Goal: Task Accomplishment & Management: Complete application form

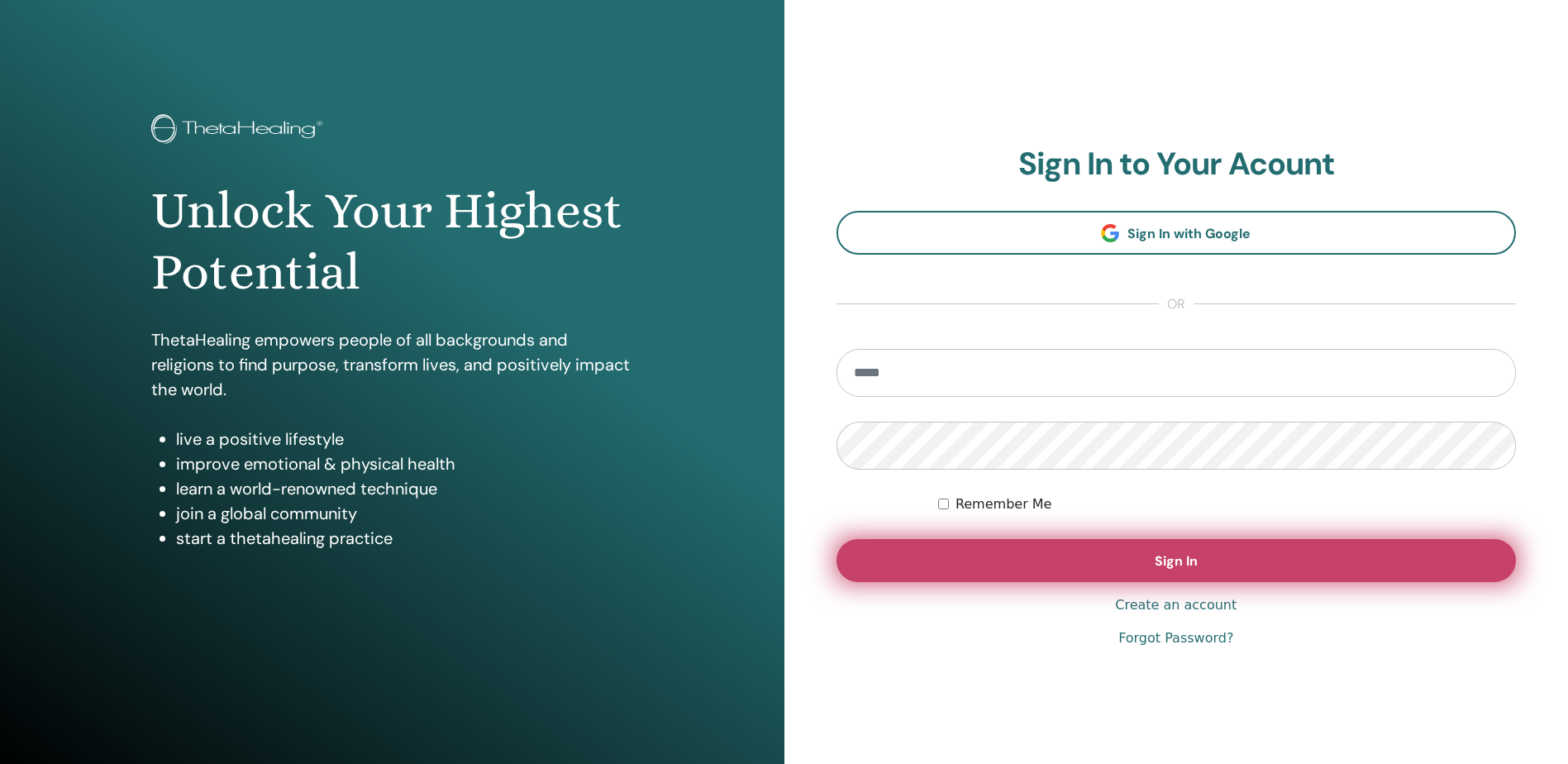
type input "**********"
click at [1194, 575] on button "Sign In" at bounding box center [1176, 560] width 680 height 43
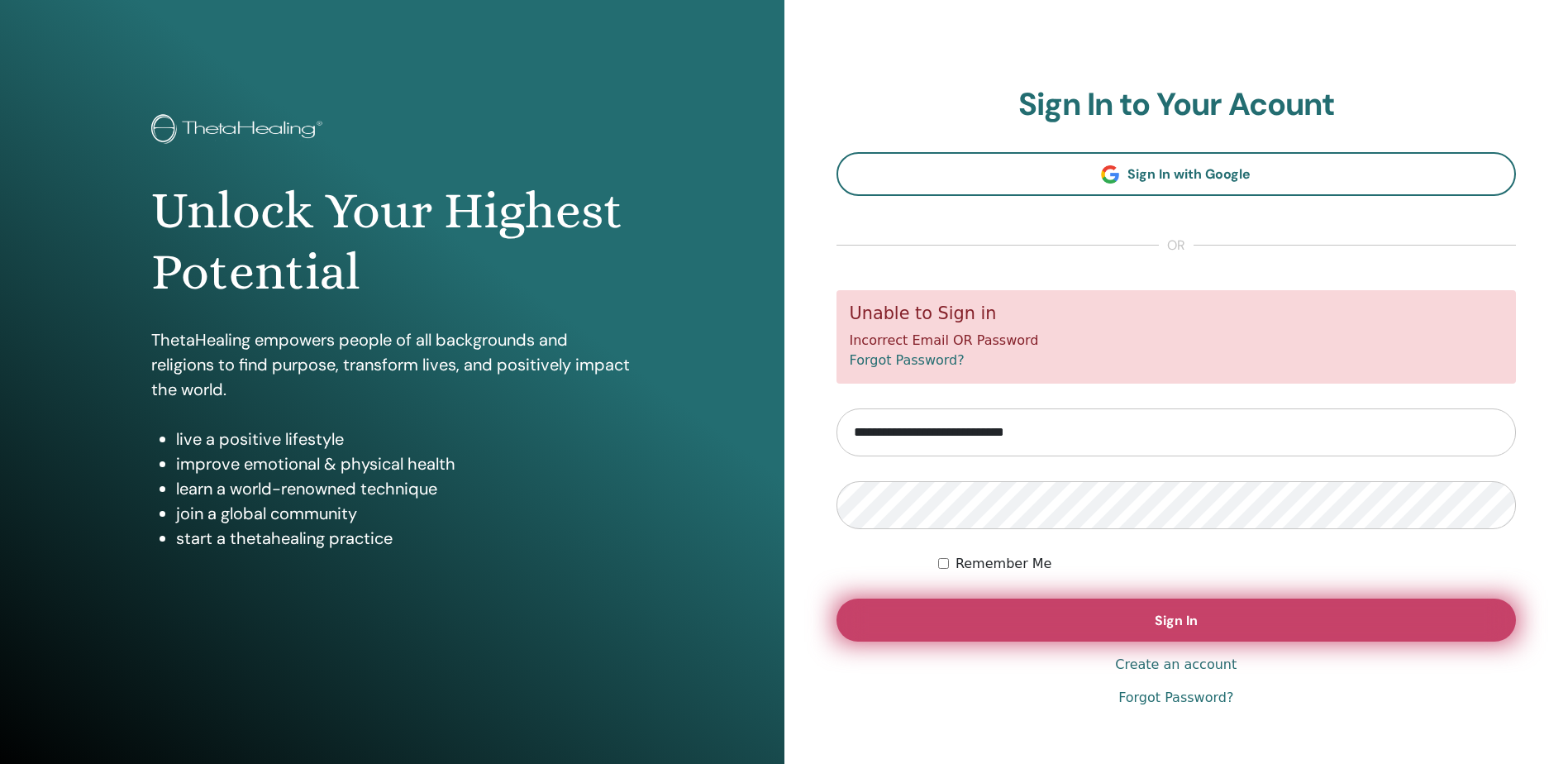
click at [1426, 627] on button "Sign In" at bounding box center [1176, 619] width 680 height 43
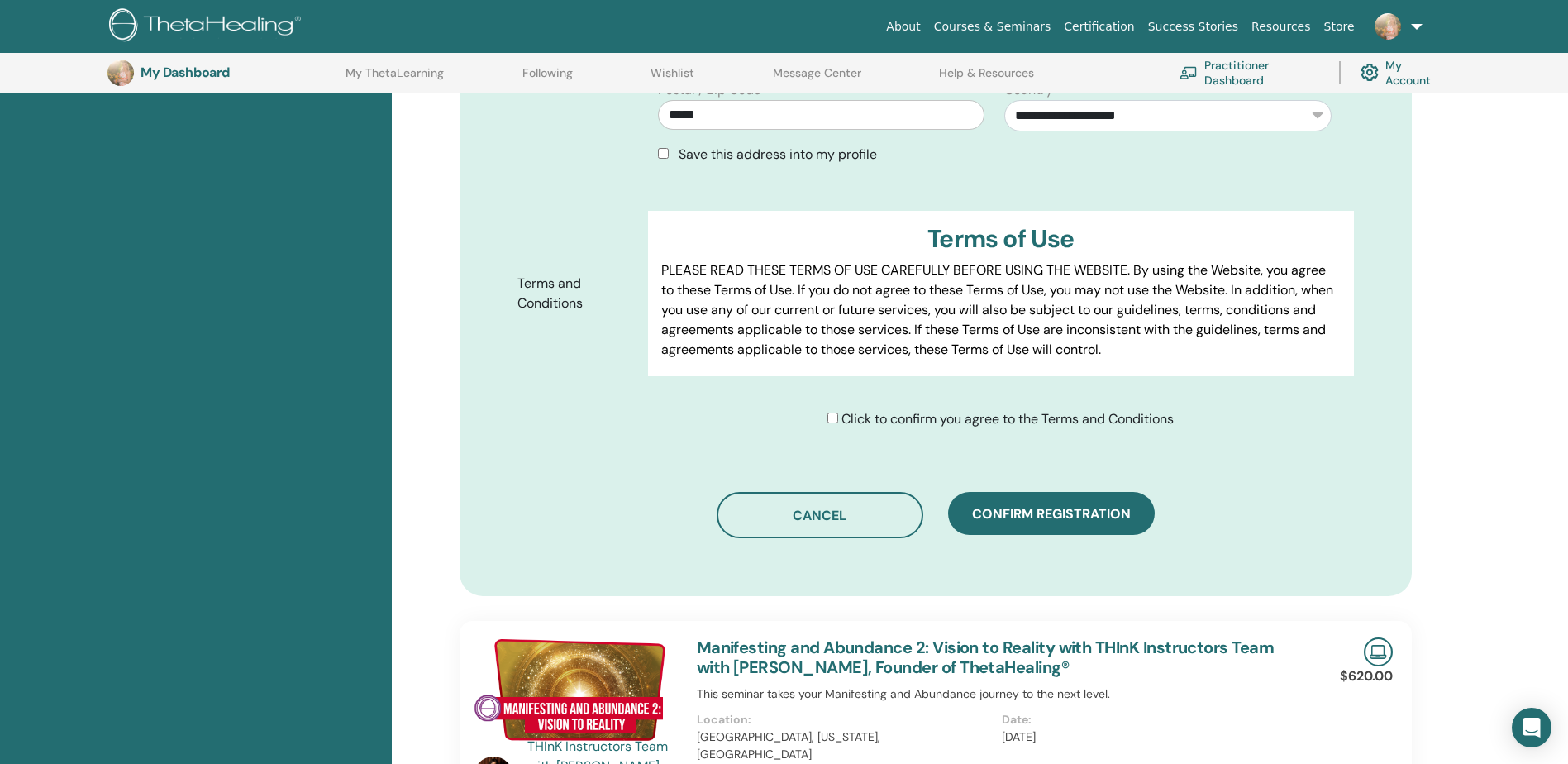
scroll to position [788, 0]
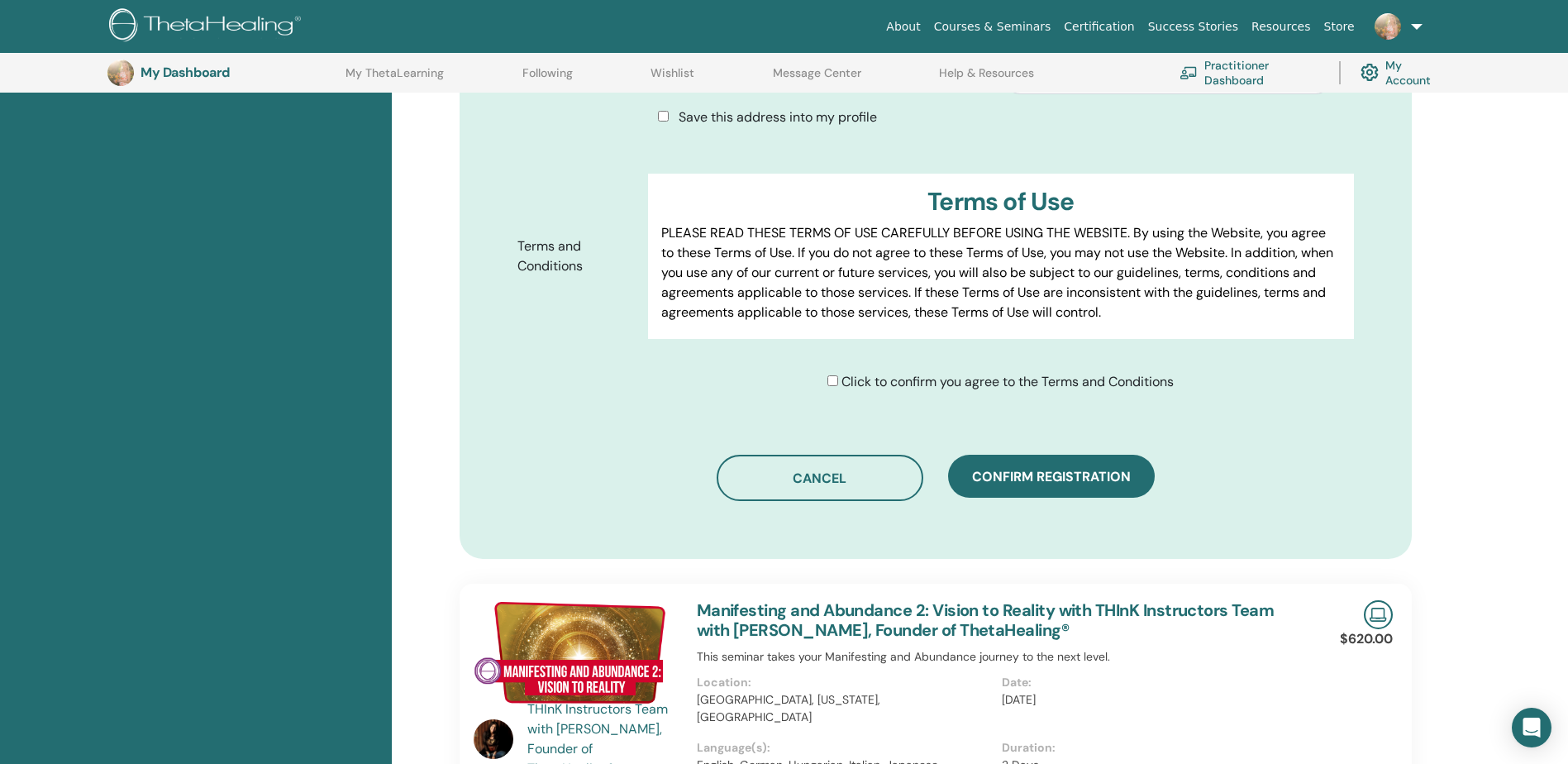
click at [838, 385] on div "Click to confirm you agree to the Terms and Conditions" at bounding box center [1000, 381] width 347 height 20
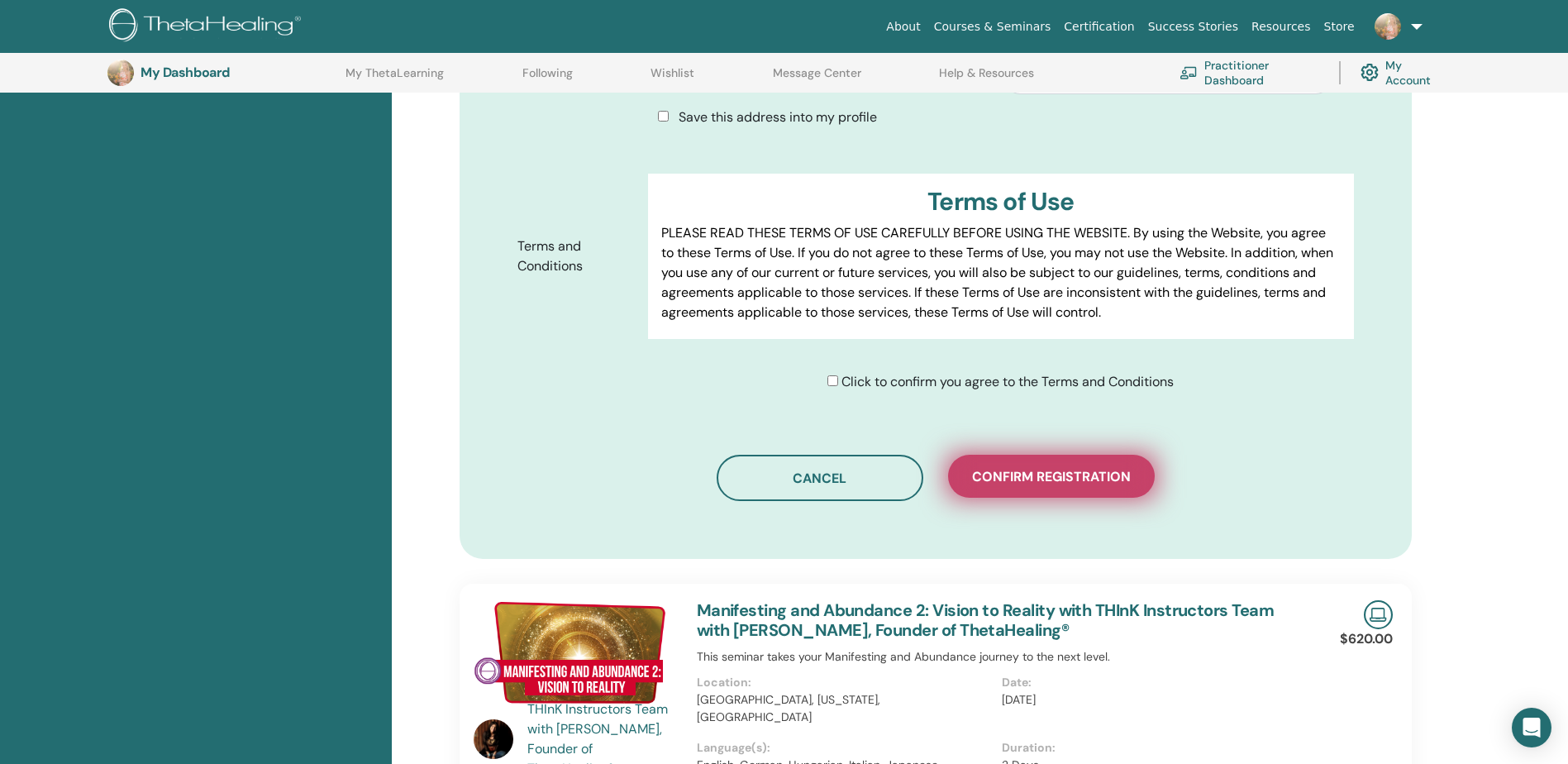
click at [1095, 485] on button "Confirm registration" at bounding box center [1051, 475] width 207 height 43
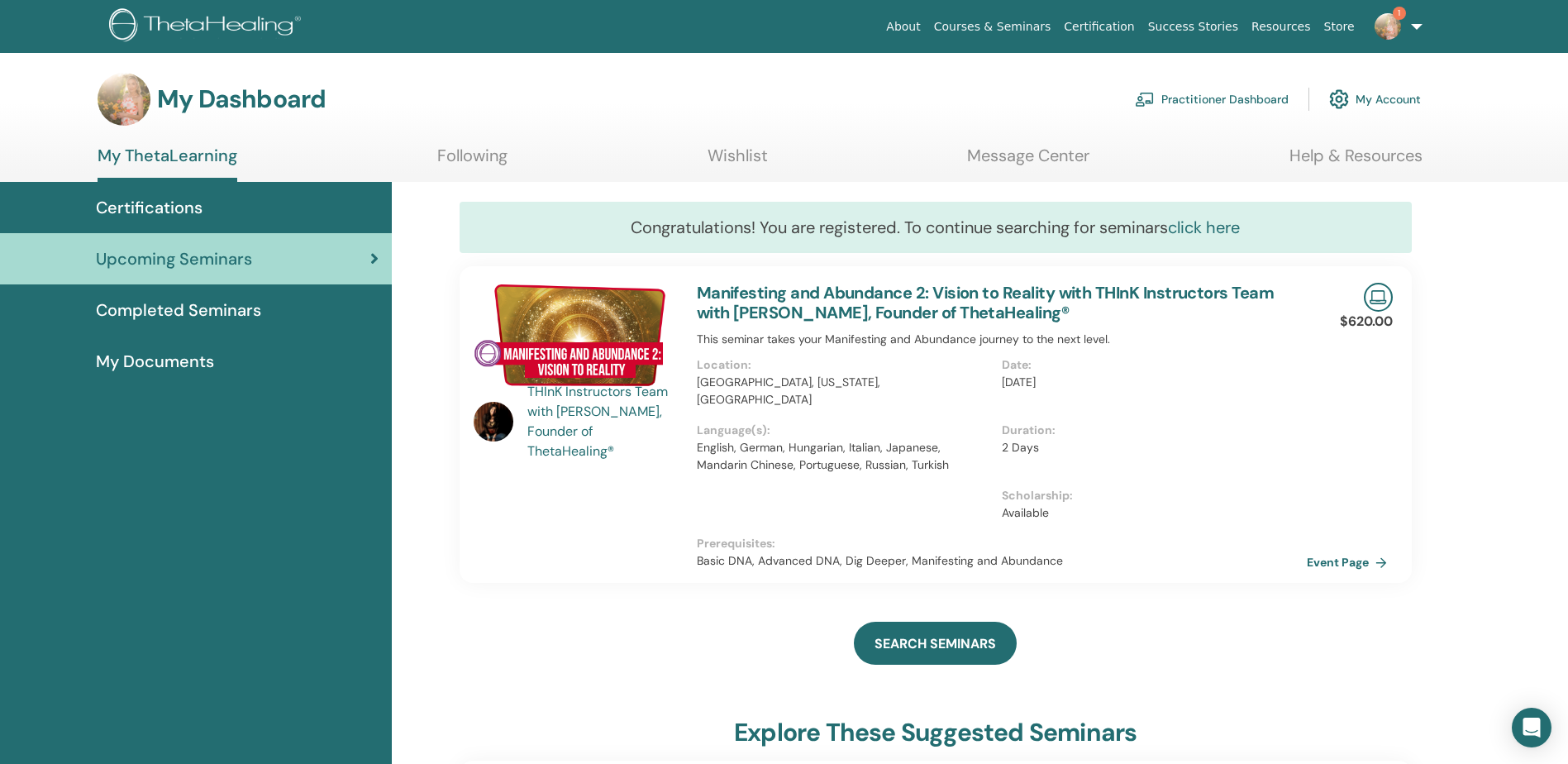
click at [1197, 232] on link "click here" at bounding box center [1203, 227] width 71 height 22
click at [495, 417] on img at bounding box center [493, 422] width 40 height 40
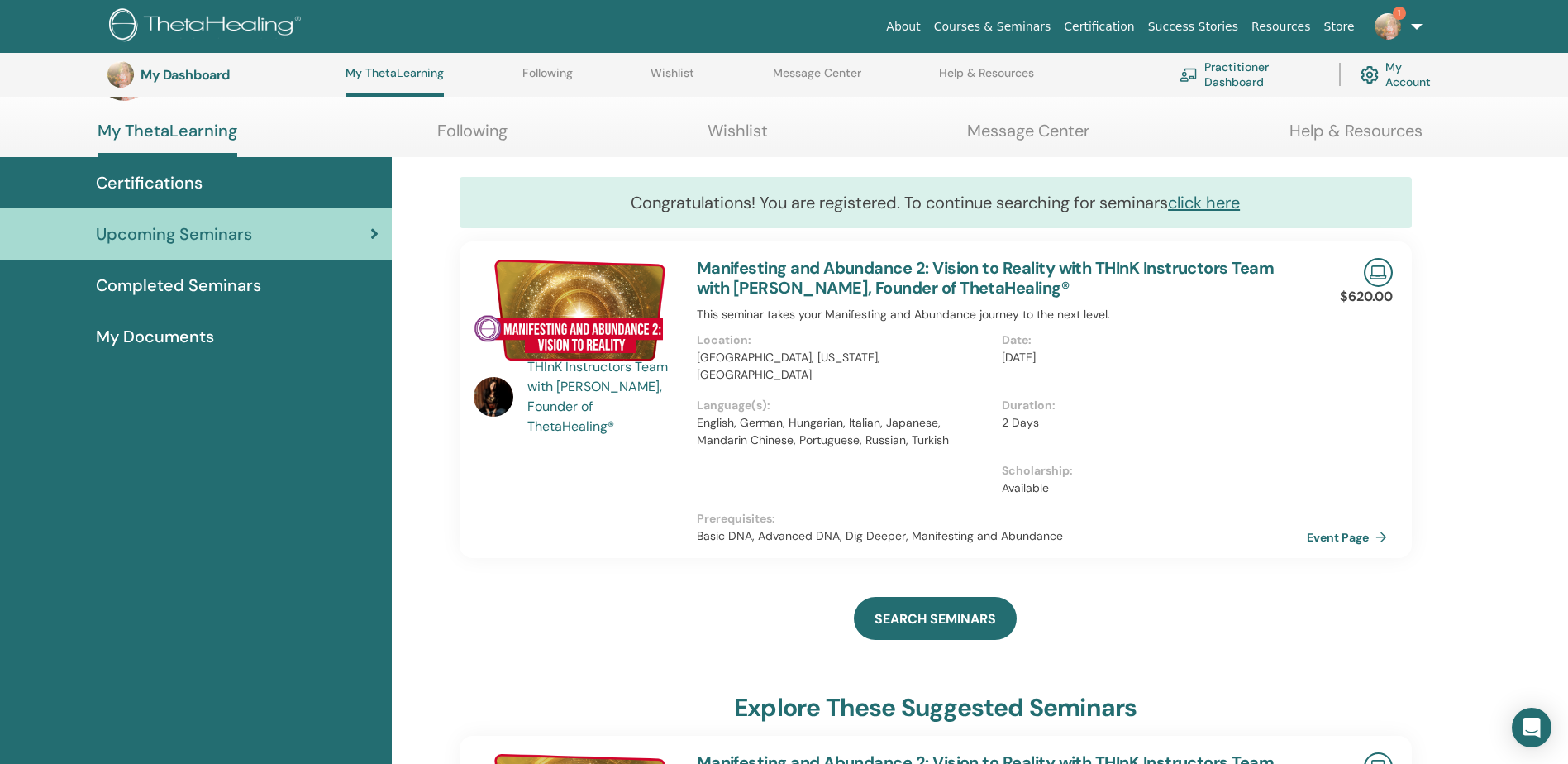
scroll to position [196, 0]
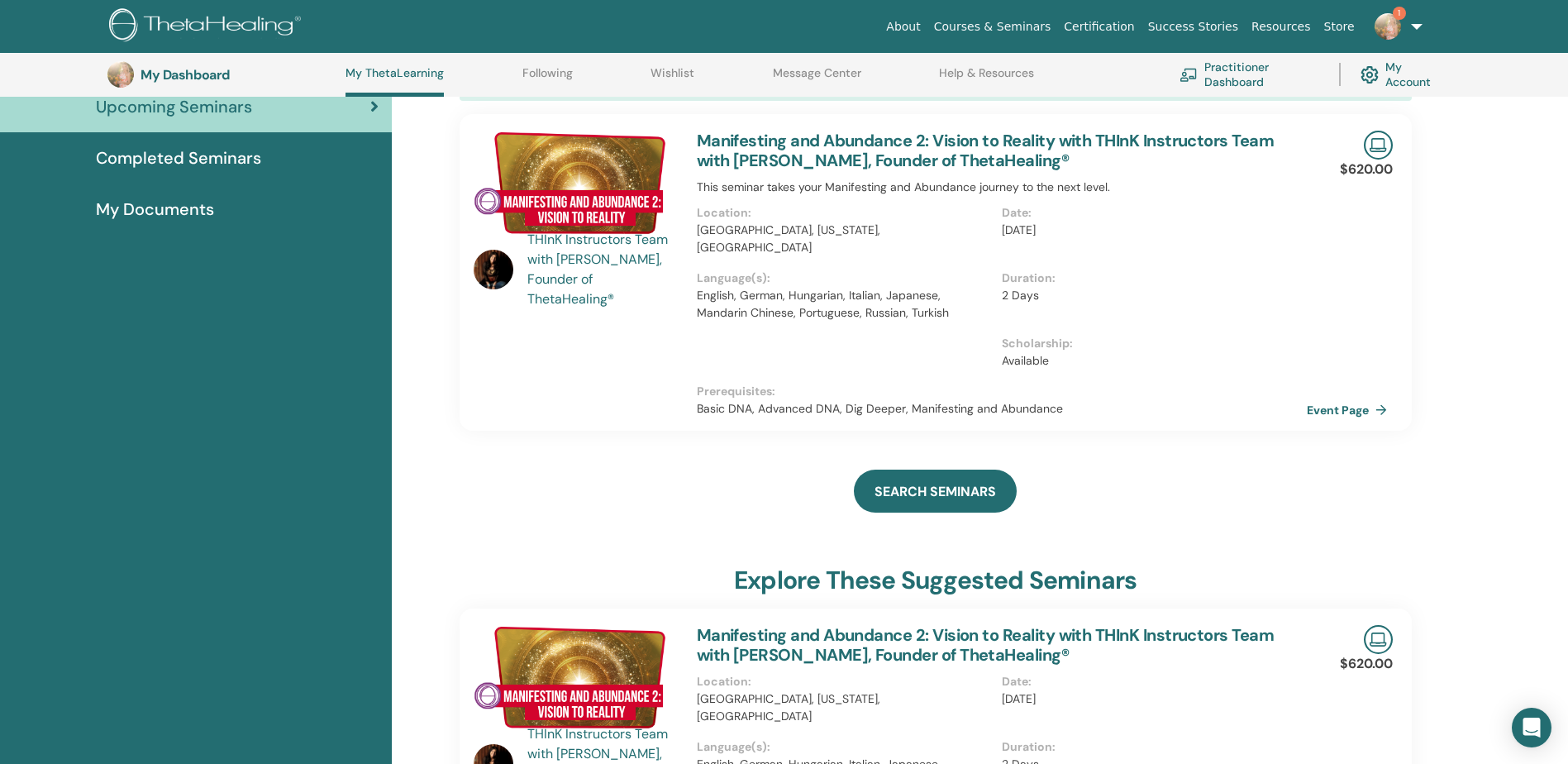
click at [580, 262] on div "THInK Instructors Team with Vianna Stibal, Founder of ThetaHealing®" at bounding box center [603, 269] width 152 height 79
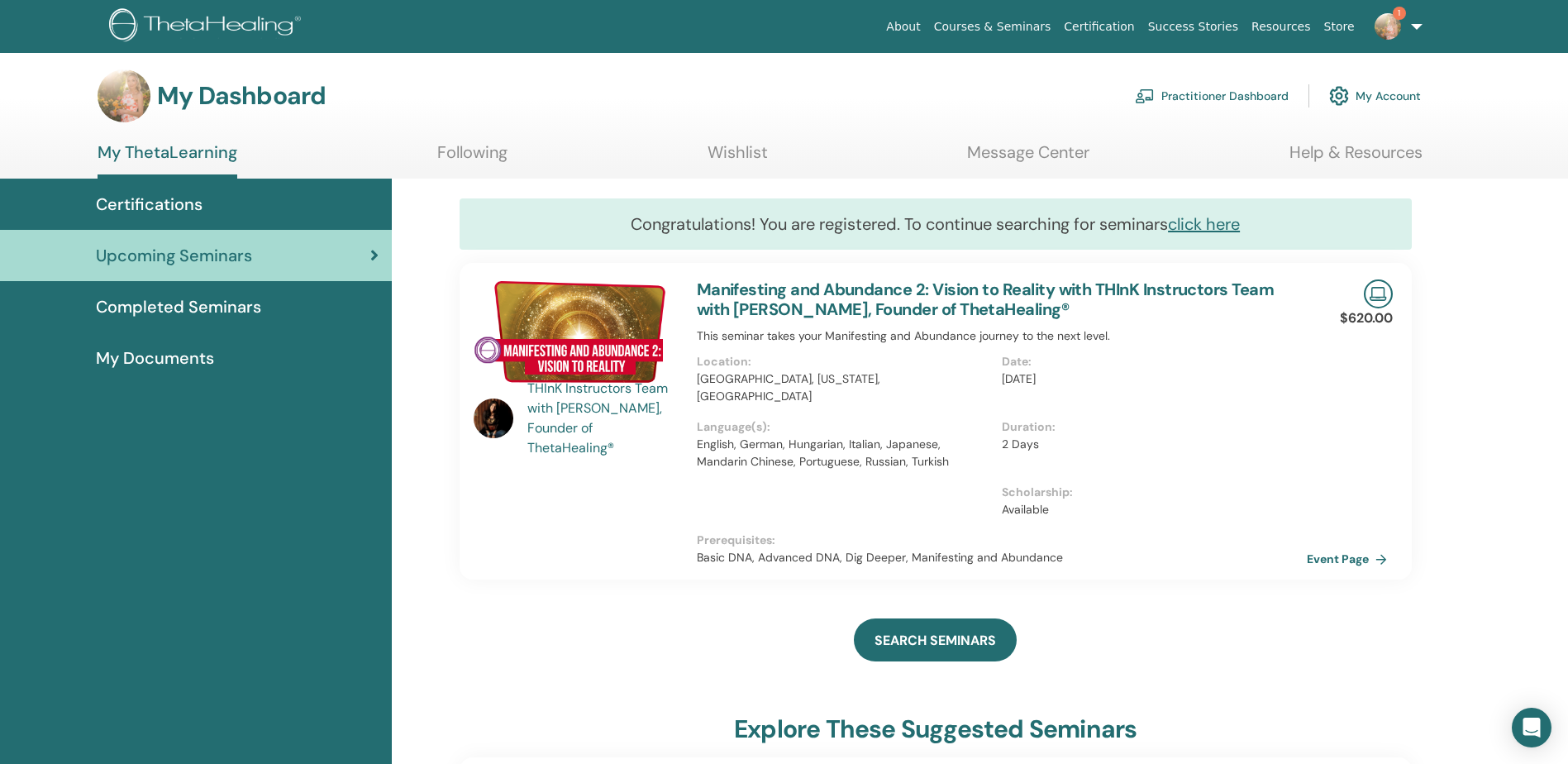
scroll to position [0, 0]
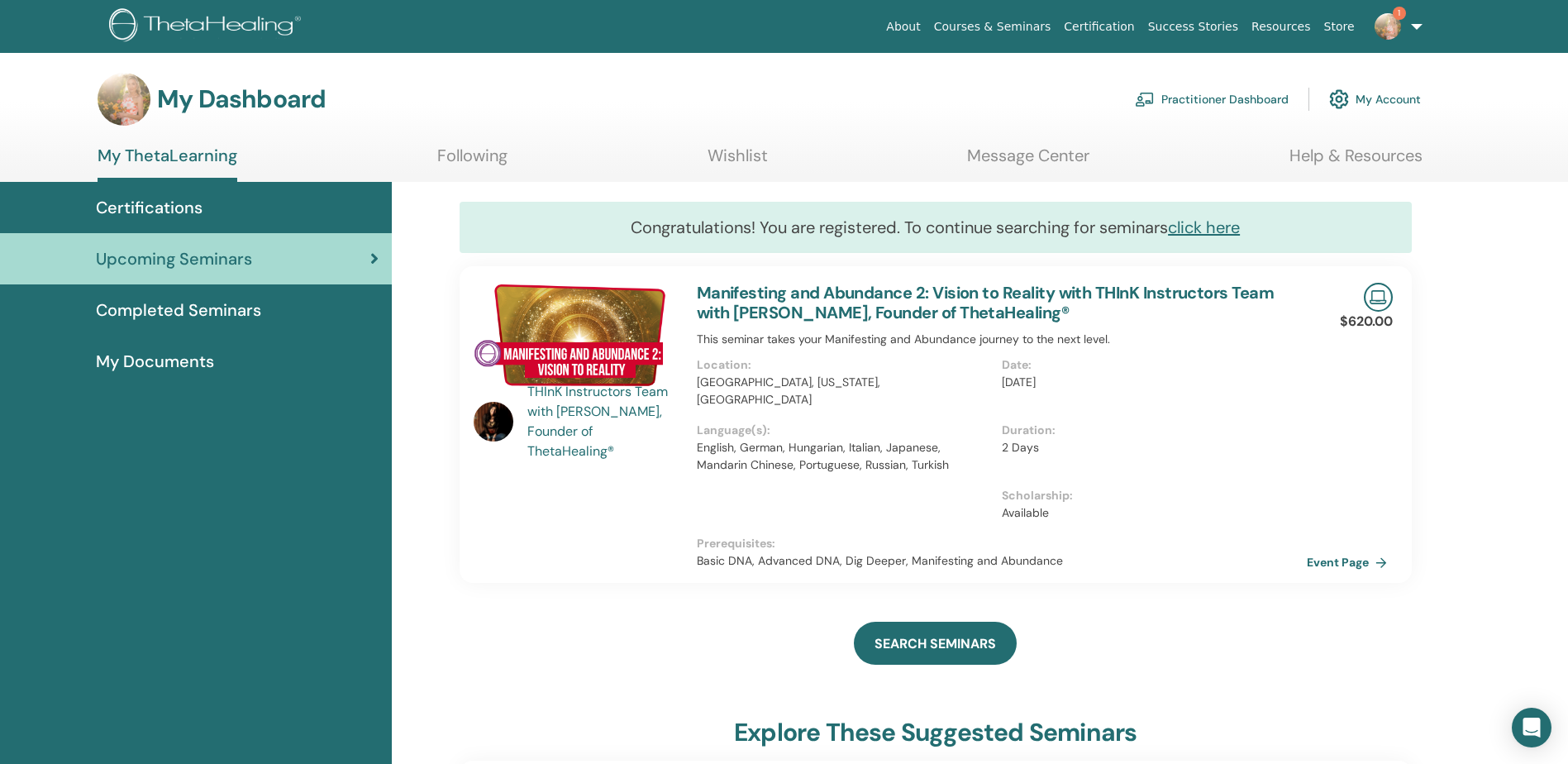
click at [494, 420] on img at bounding box center [493, 422] width 40 height 40
click at [561, 320] on img at bounding box center [574, 334] width 203 height 104
click at [758, 298] on link "Manifesting and Abundance 2: Vision to Reality with THInK Instructors Team with…" at bounding box center [985, 302] width 577 height 41
click at [1361, 550] on link "Event Page" at bounding box center [1352, 562] width 87 height 25
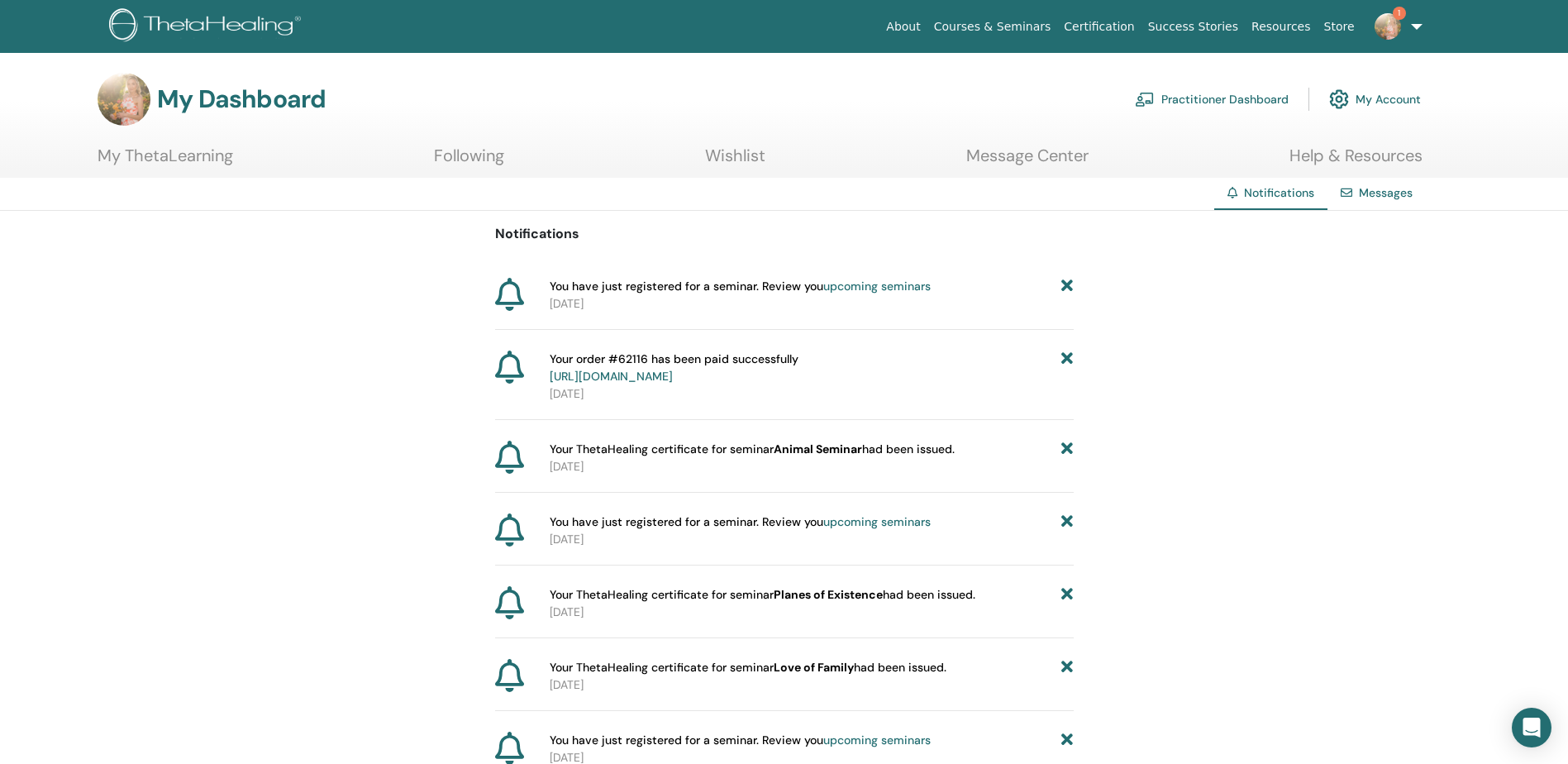
click at [898, 283] on link "upcoming seminars" at bounding box center [876, 286] width 108 height 15
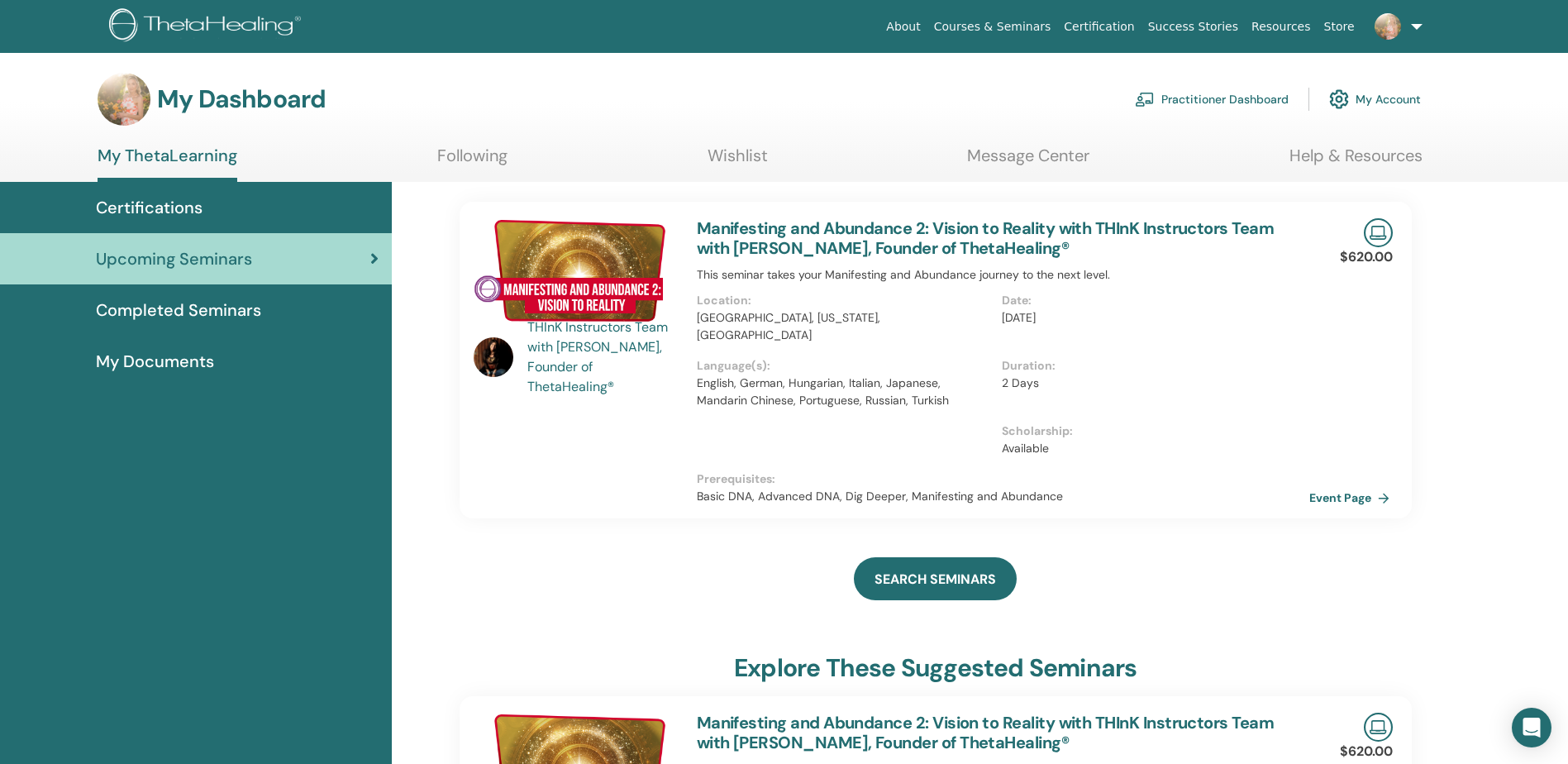
click at [1332, 485] on link "Event Page" at bounding box center [1352, 497] width 87 height 25
click at [178, 365] on span "My Documents" at bounding box center [155, 361] width 118 height 25
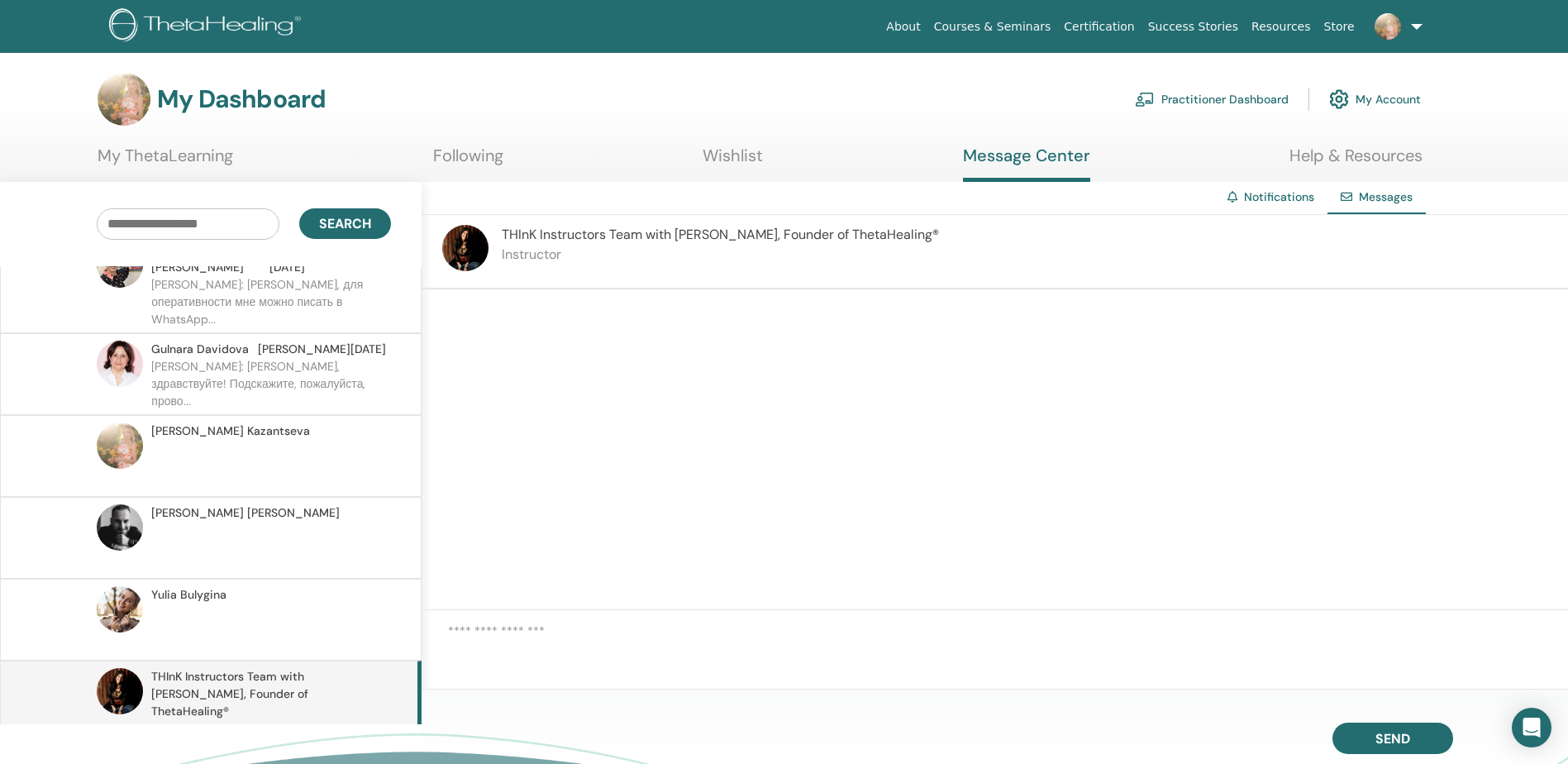
scroll to position [459, 0]
click at [541, 650] on textarea at bounding box center [1008, 648] width 1120 height 53
click at [1032, 636] on textarea "**********" at bounding box center [1008, 648] width 1120 height 53
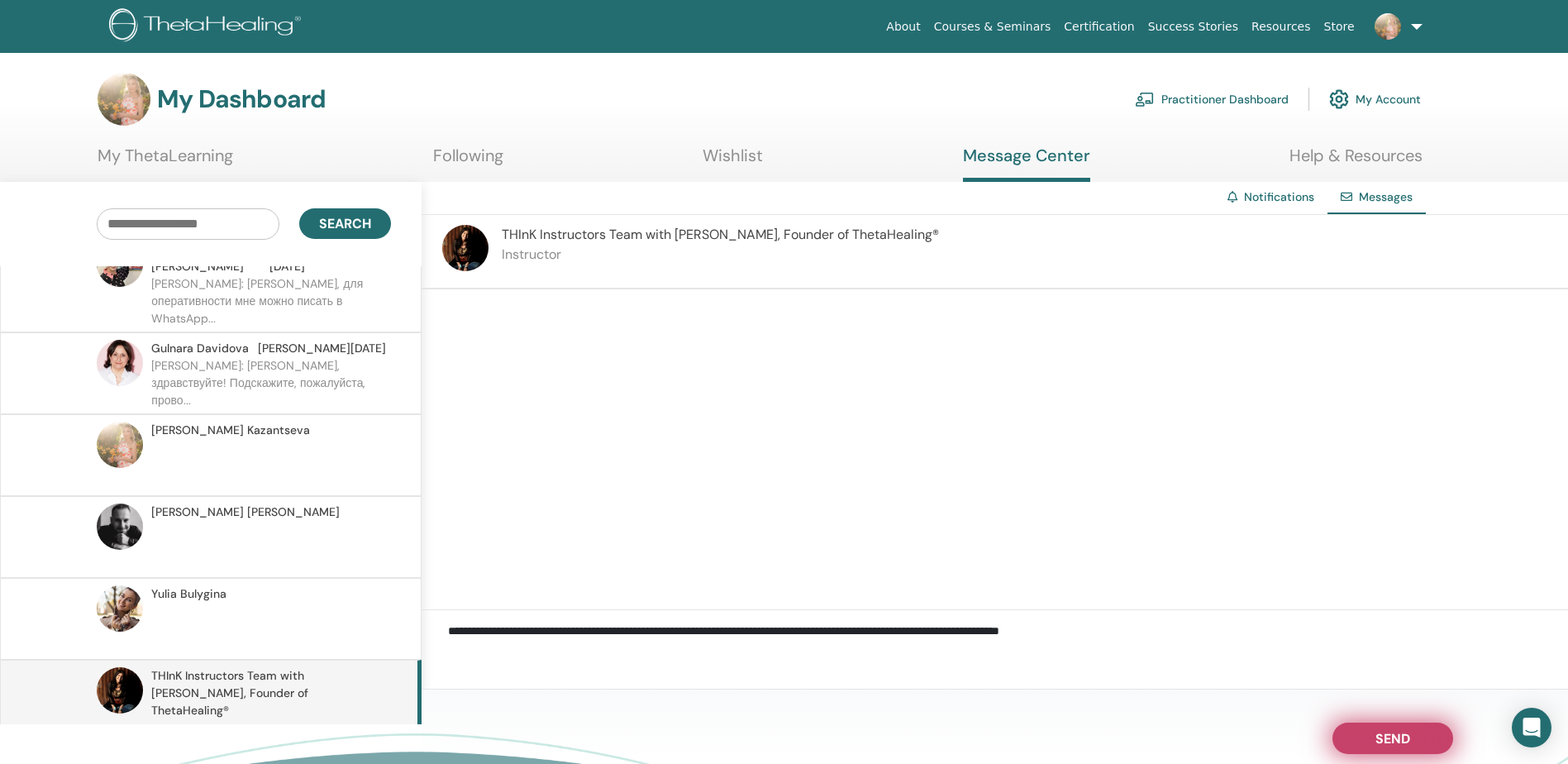
type textarea "**********"
click at [1408, 739] on span "Send" at bounding box center [1393, 735] width 34 height 11
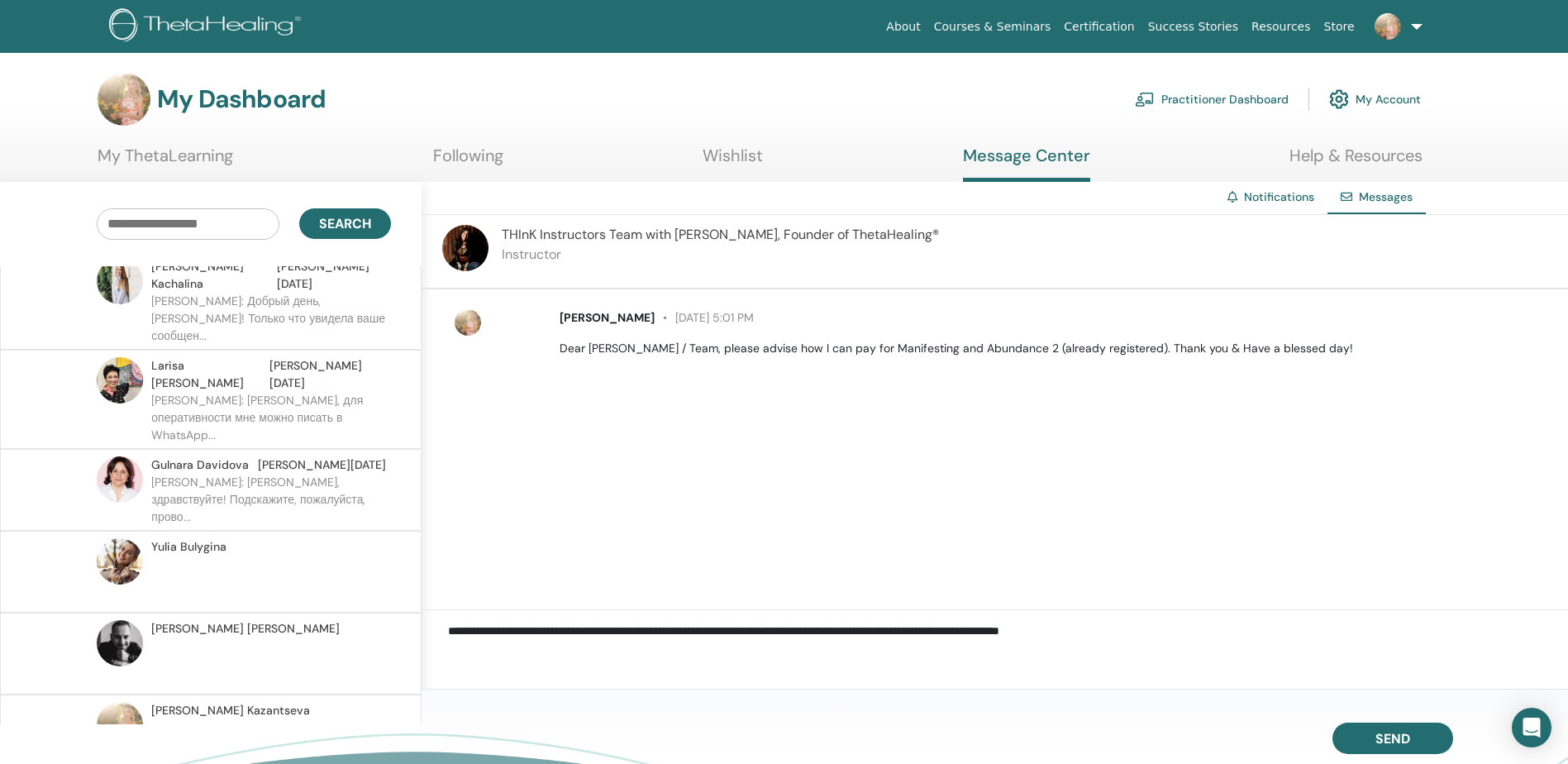
click at [253, 702] on div "Irina Kazantseva" at bounding box center [269, 711] width 234 height 17
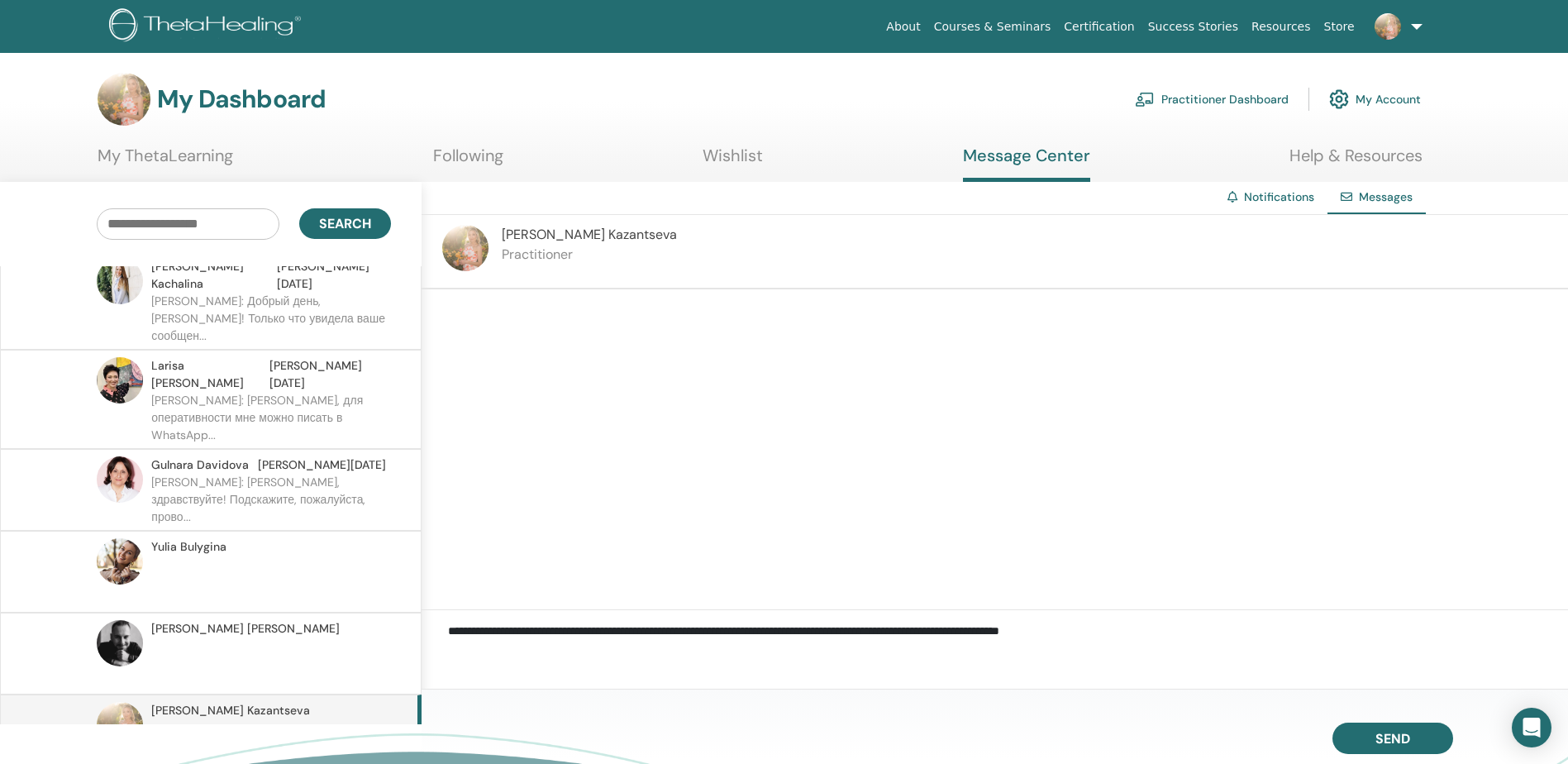
click at [302, 719] on p at bounding box center [271, 744] width 240 height 50
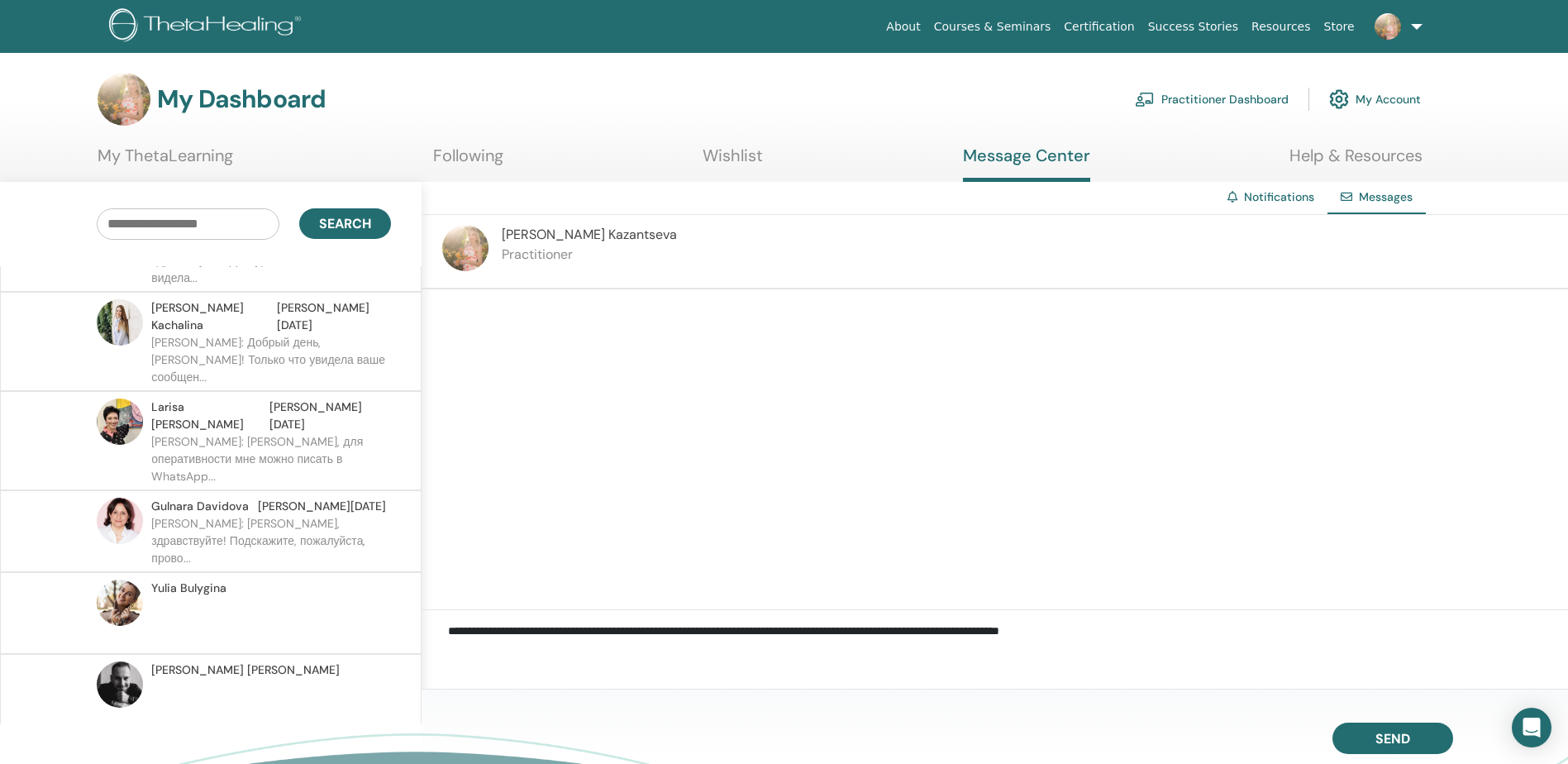
scroll to position [349, 0]
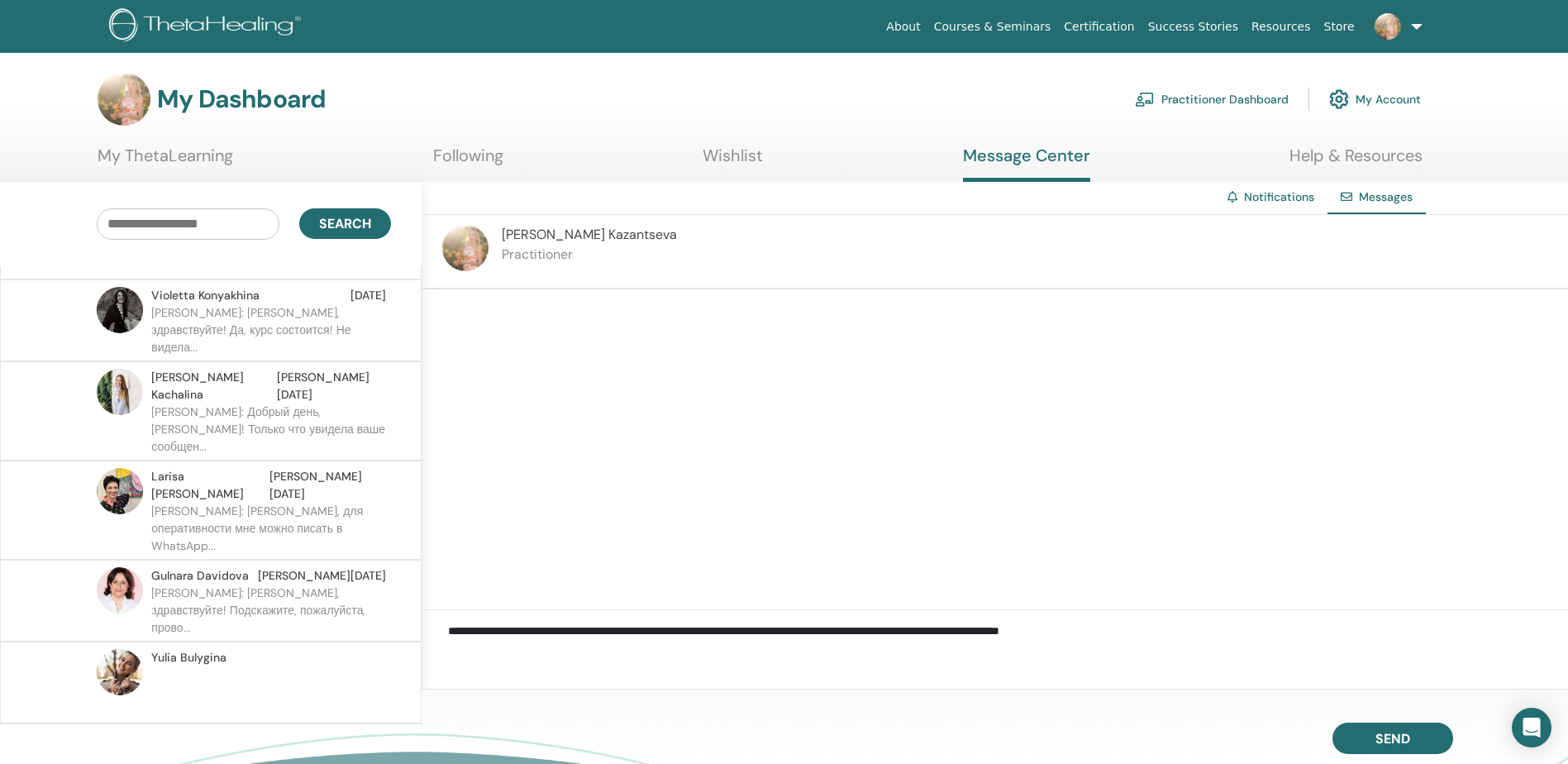
click at [225, 666] on p at bounding box center [271, 691] width 240 height 50
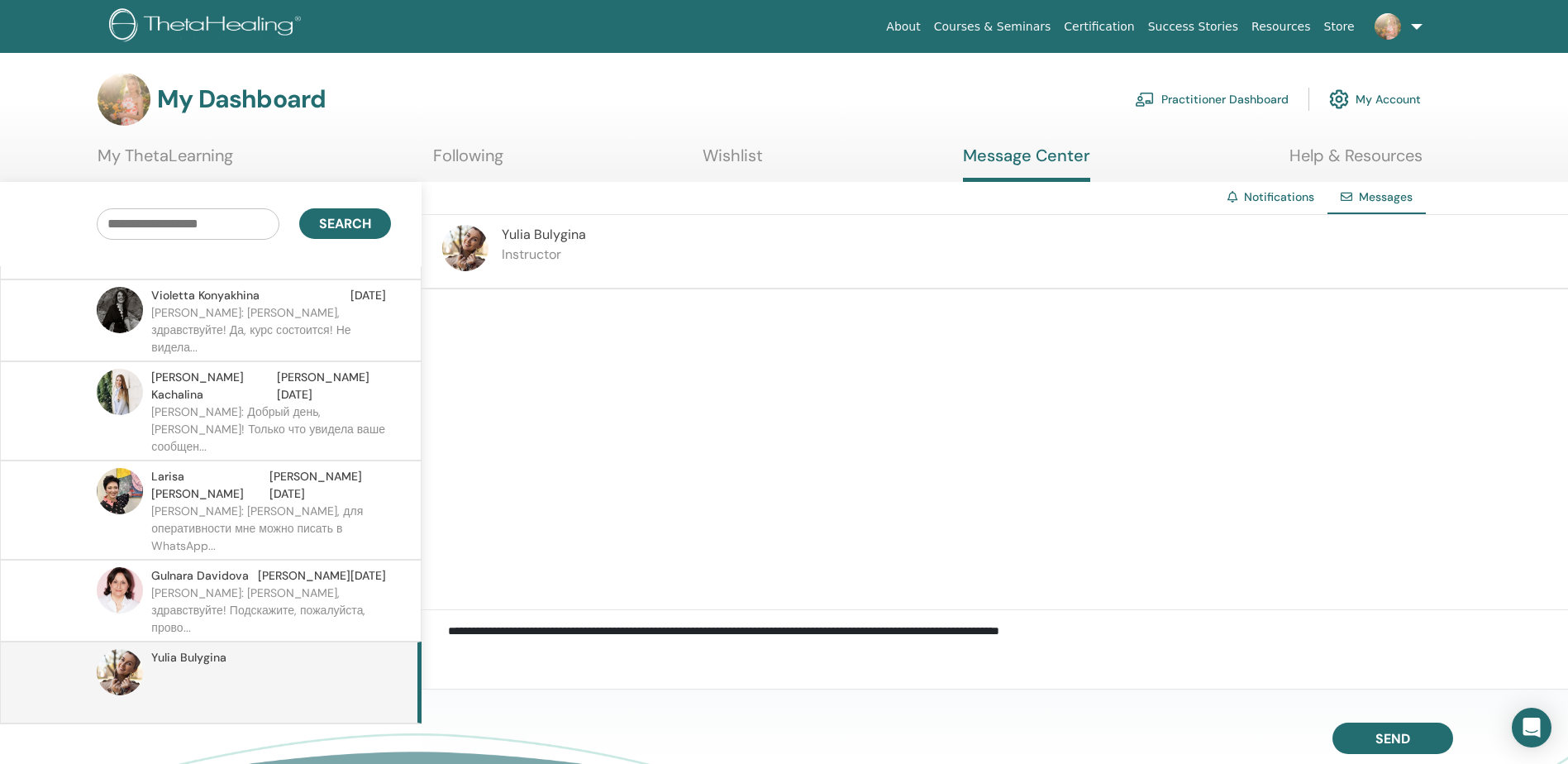
click at [204, 748] on p at bounding box center [271, 773] width 240 height 50
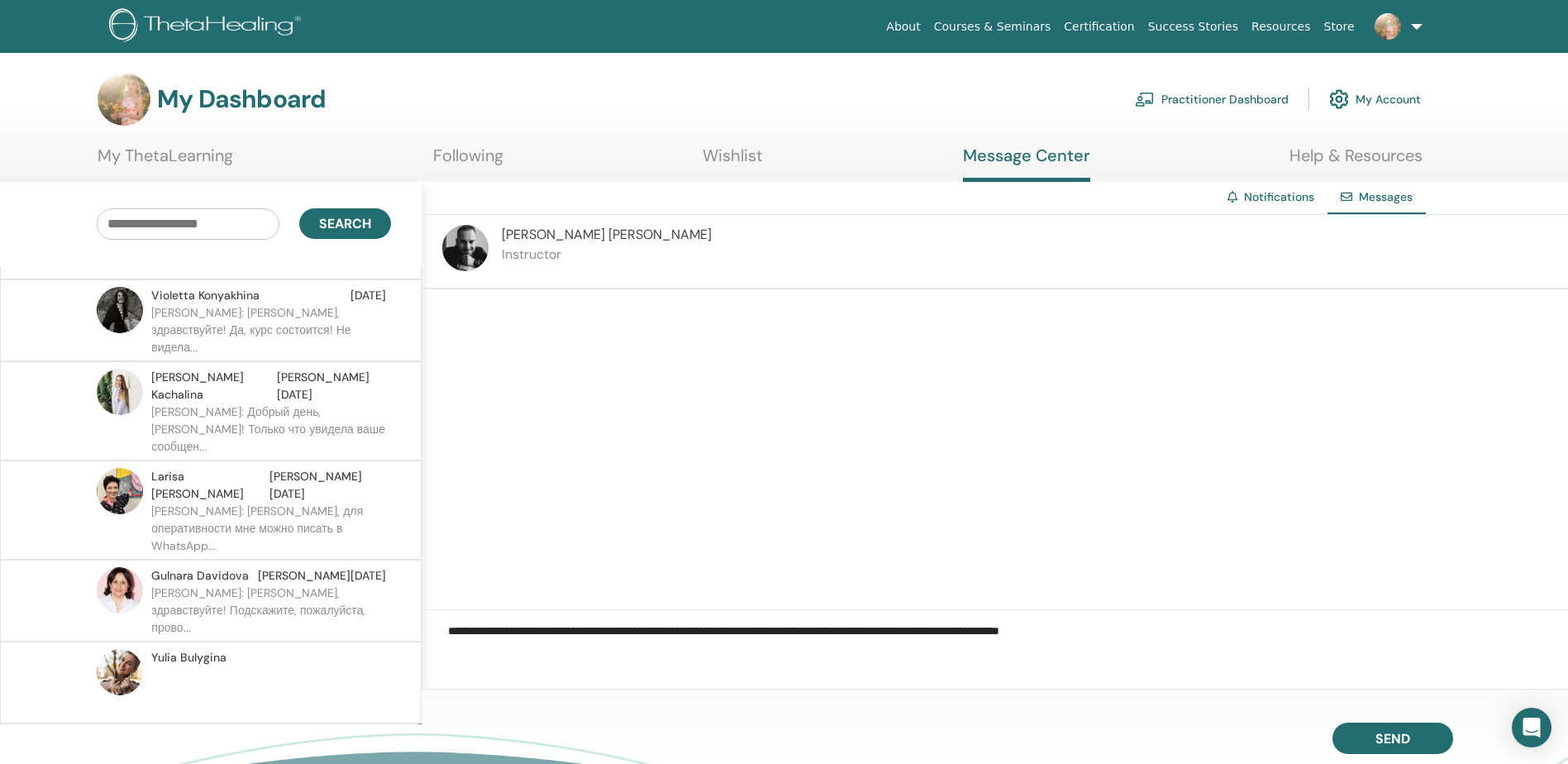
click at [200, 403] on p "Natalia: Добрый день, Ирина! Только что увидела ваше сообщен..." at bounding box center [271, 428] width 240 height 50
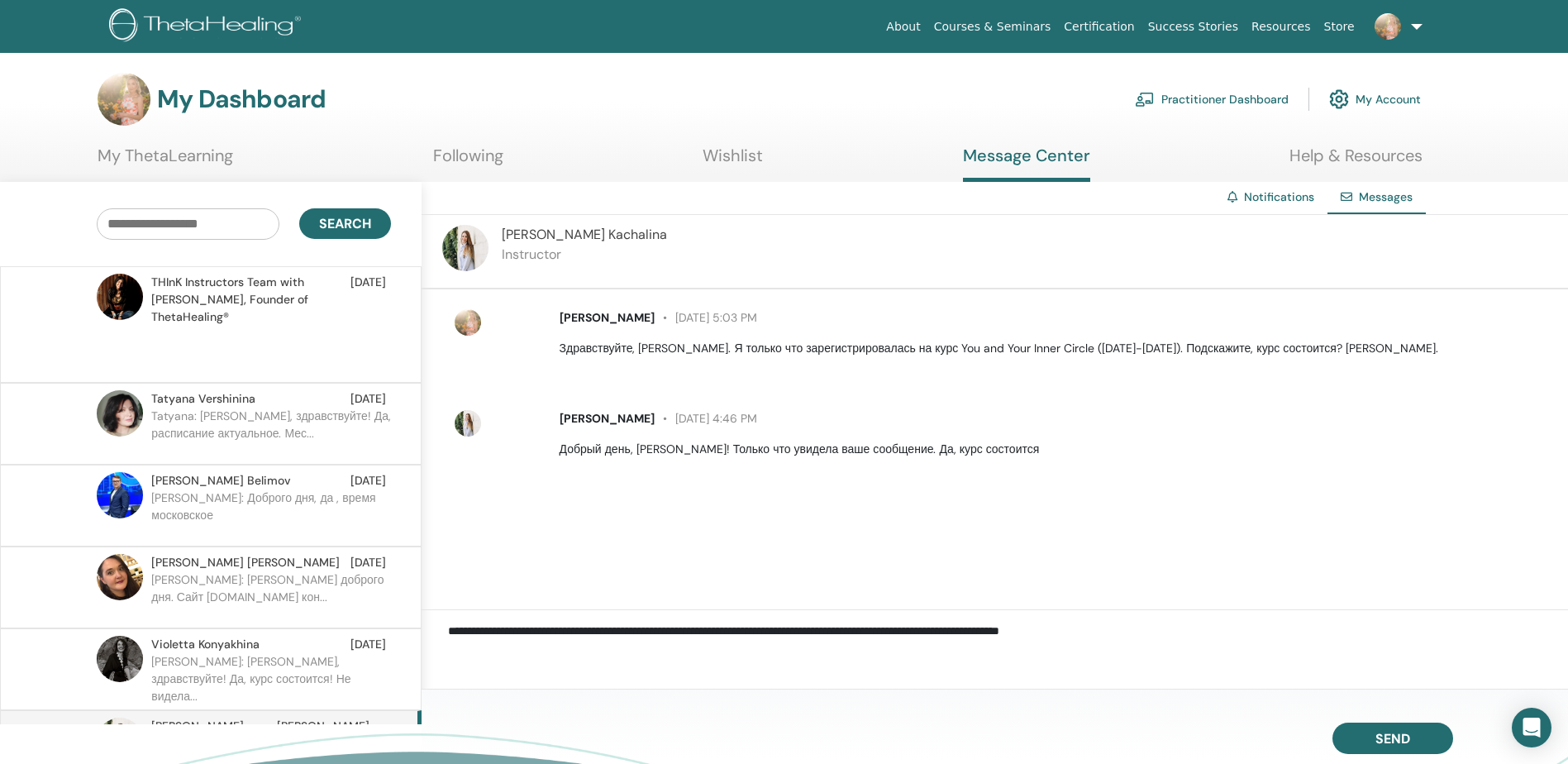
click at [223, 297] on span "THInK Instructors Team with Vianna Stibal, Founder of ThetaHealing®" at bounding box center [251, 299] width 199 height 52
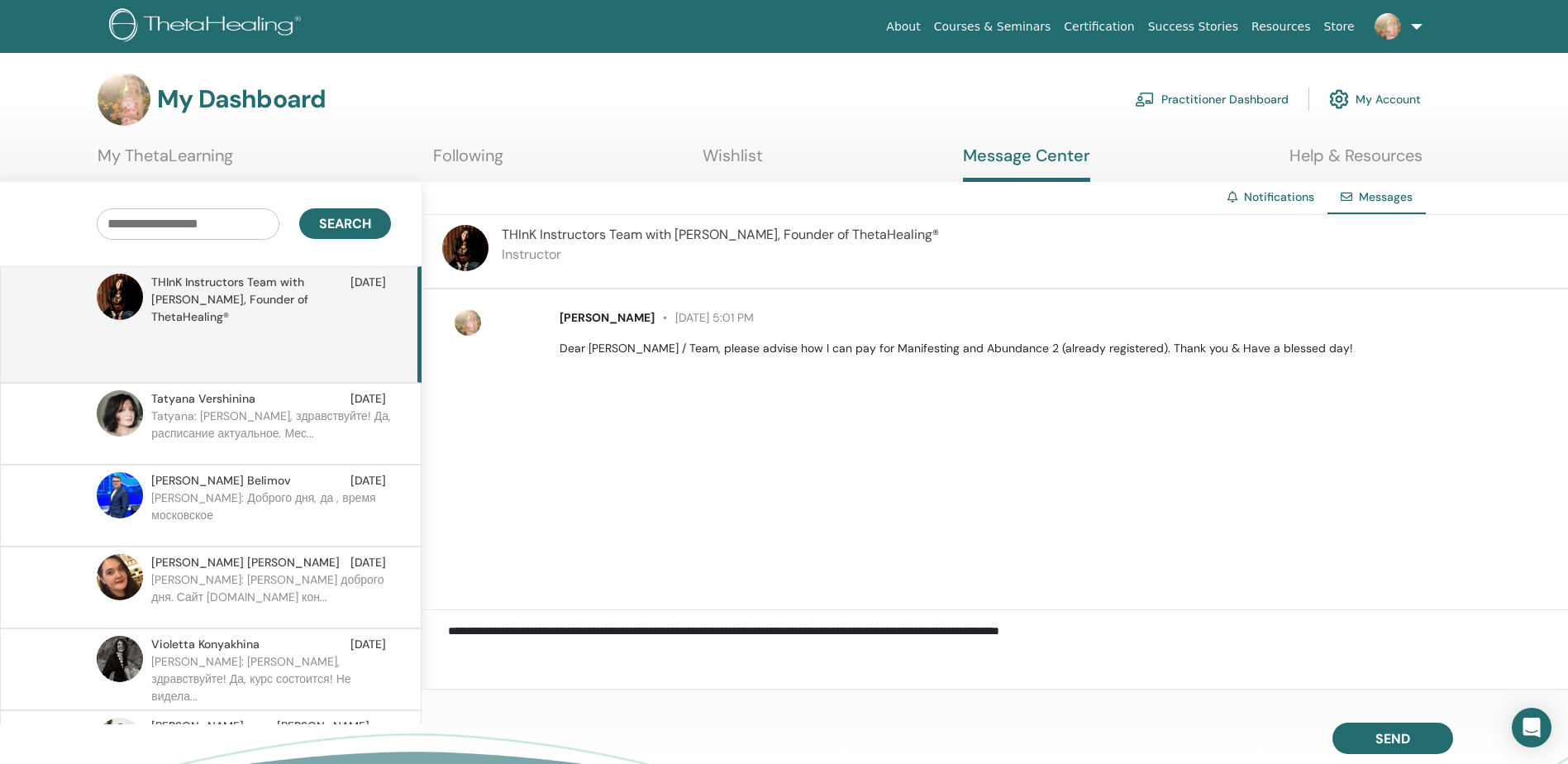
click at [228, 408] on p "Tatyana: Ирина, здравствуйте! Да, расписание актуальное. Мес..." at bounding box center [271, 432] width 240 height 50
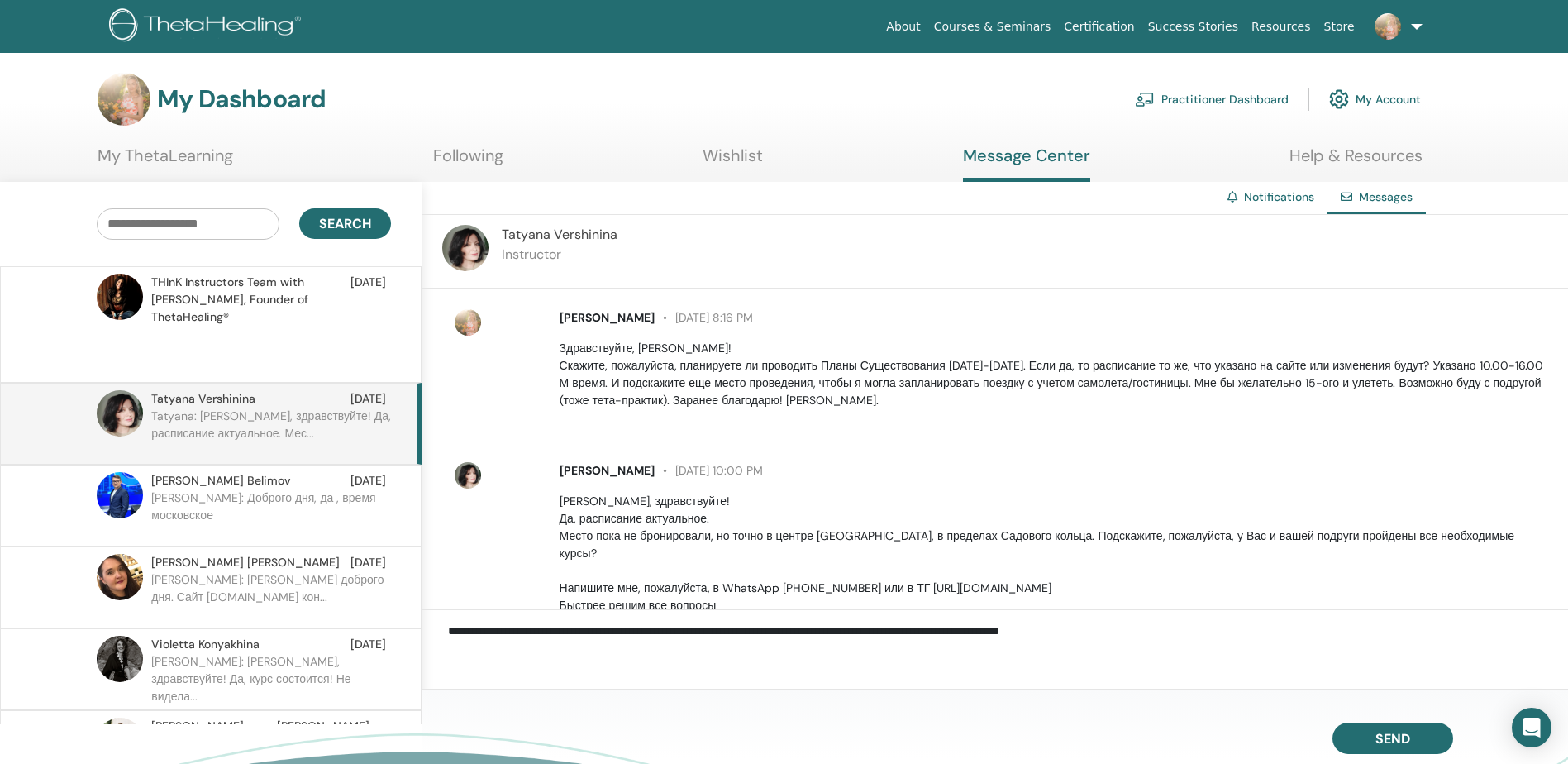
scroll to position [86, 0]
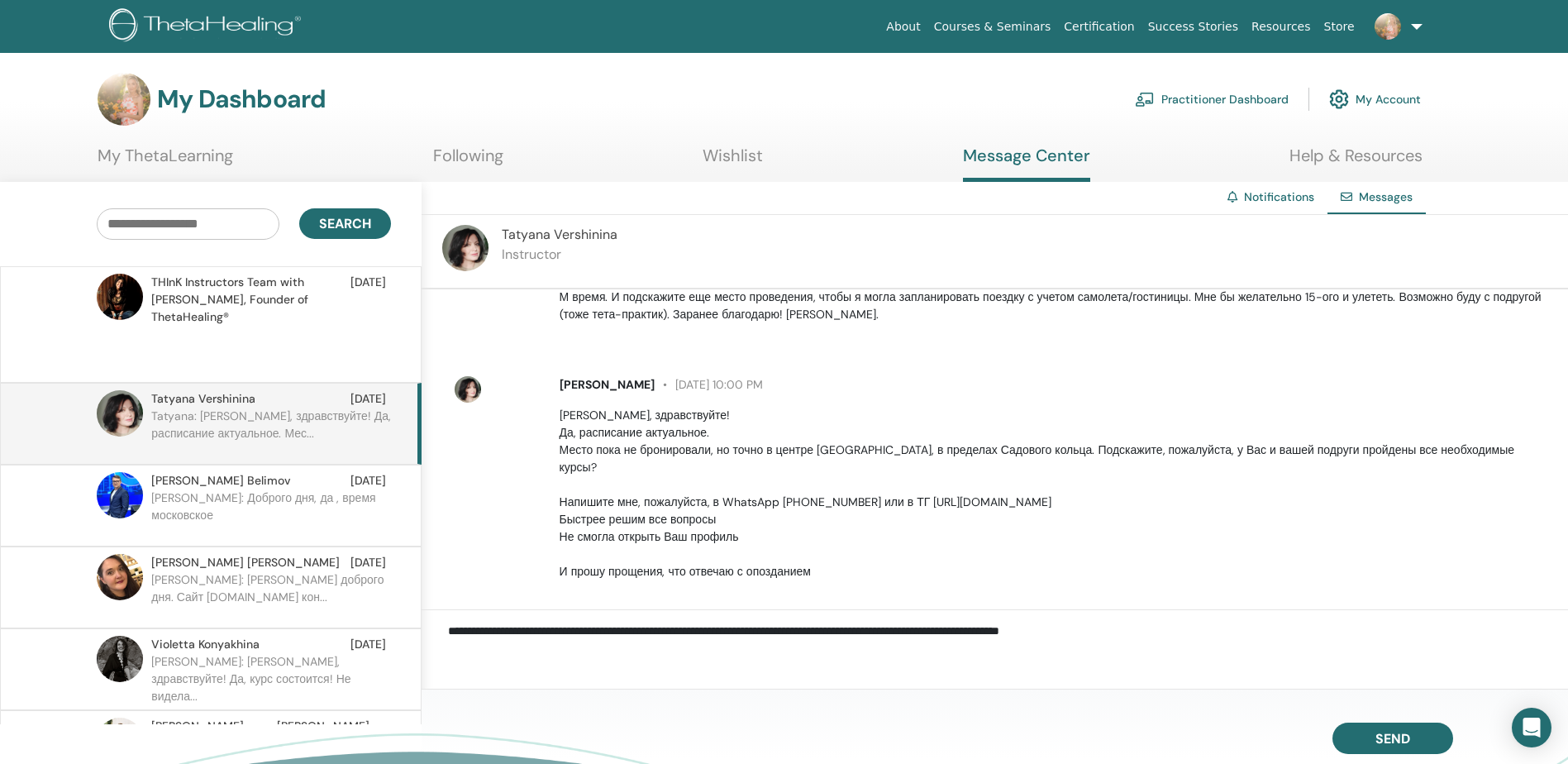
click at [254, 27] on img at bounding box center [208, 27] width 197 height 37
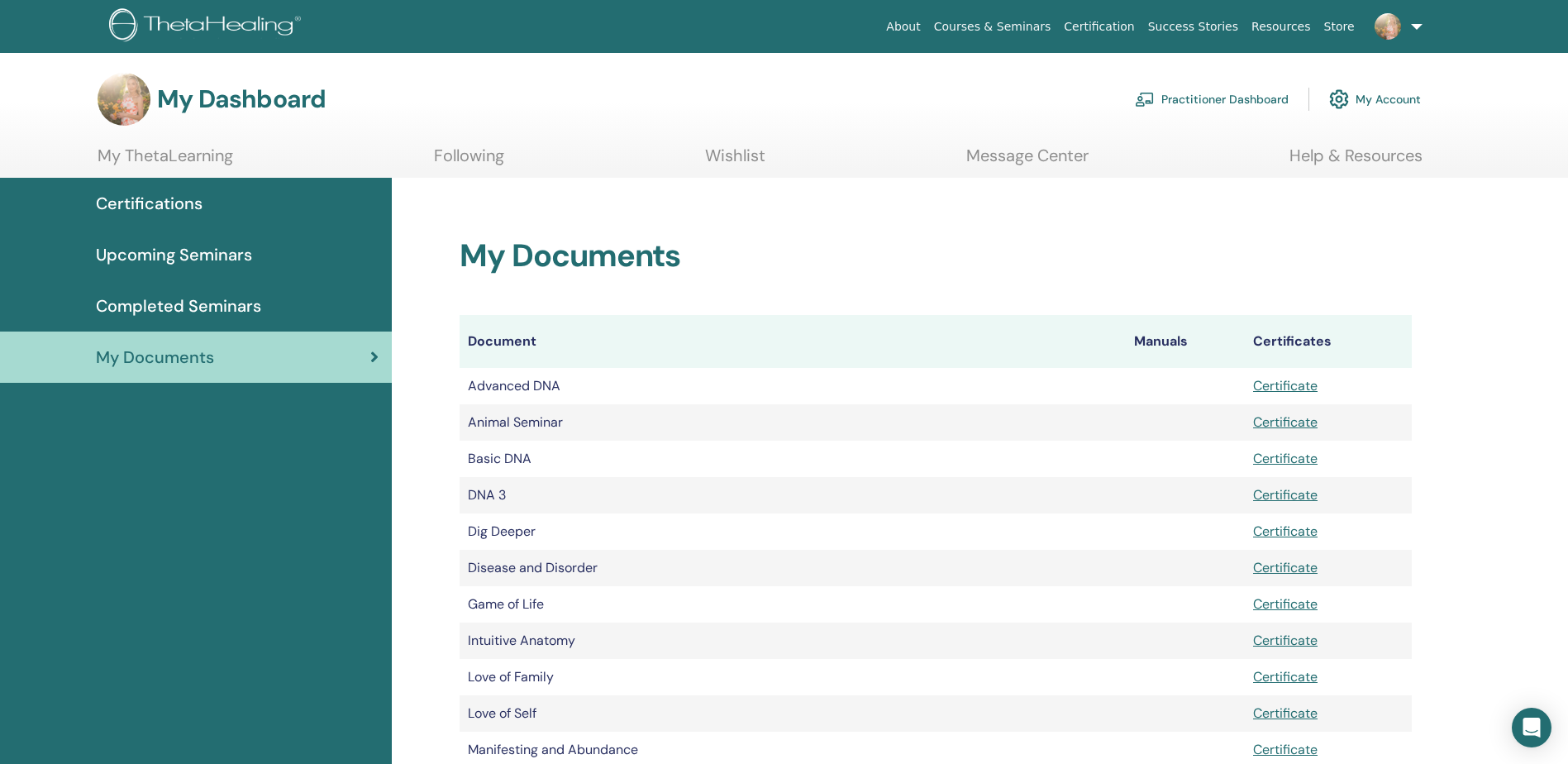
click at [750, 160] on link "Wishlist" at bounding box center [734, 162] width 60 height 32
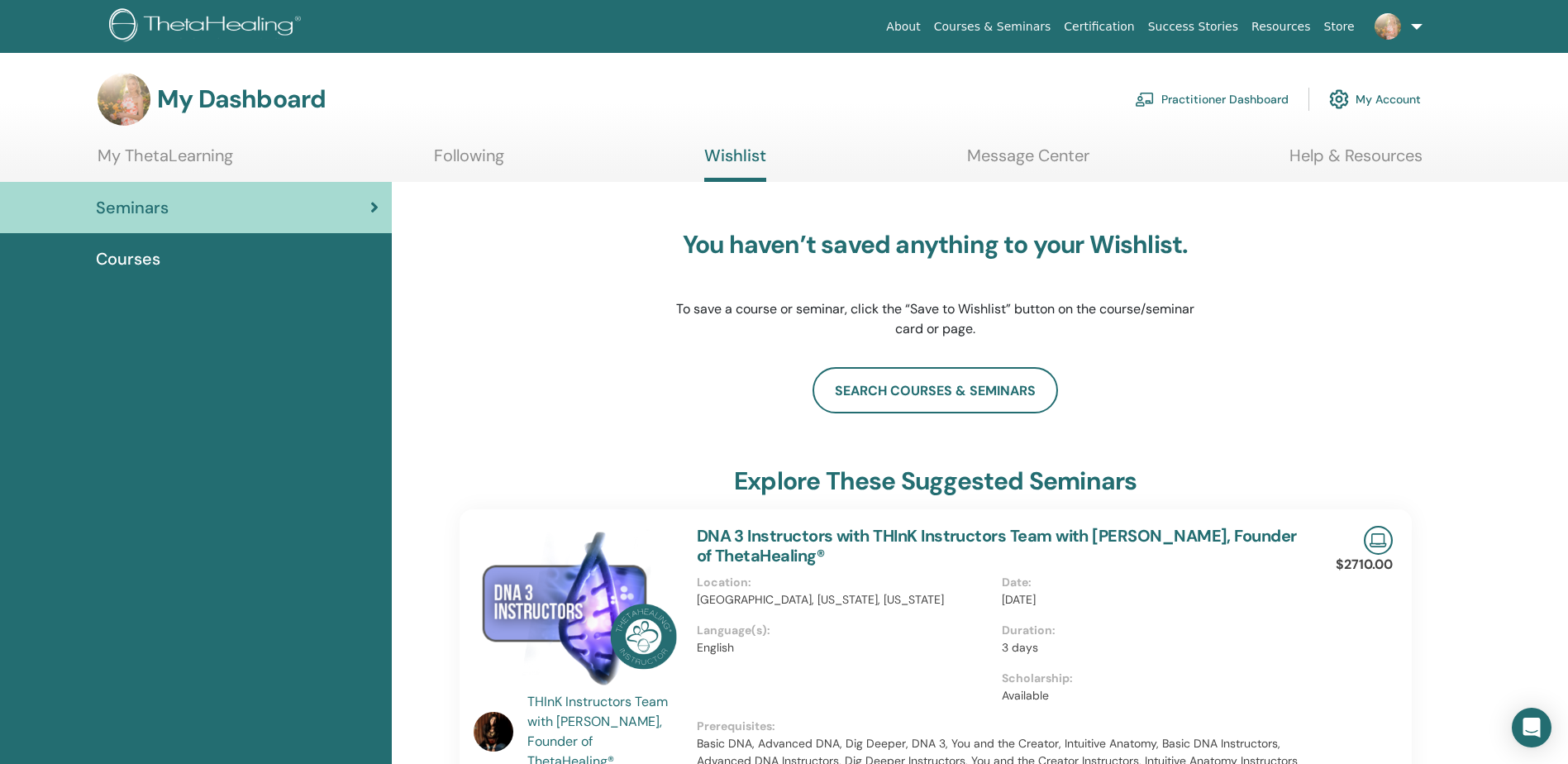
click at [468, 161] on link "Following" at bounding box center [469, 162] width 70 height 32
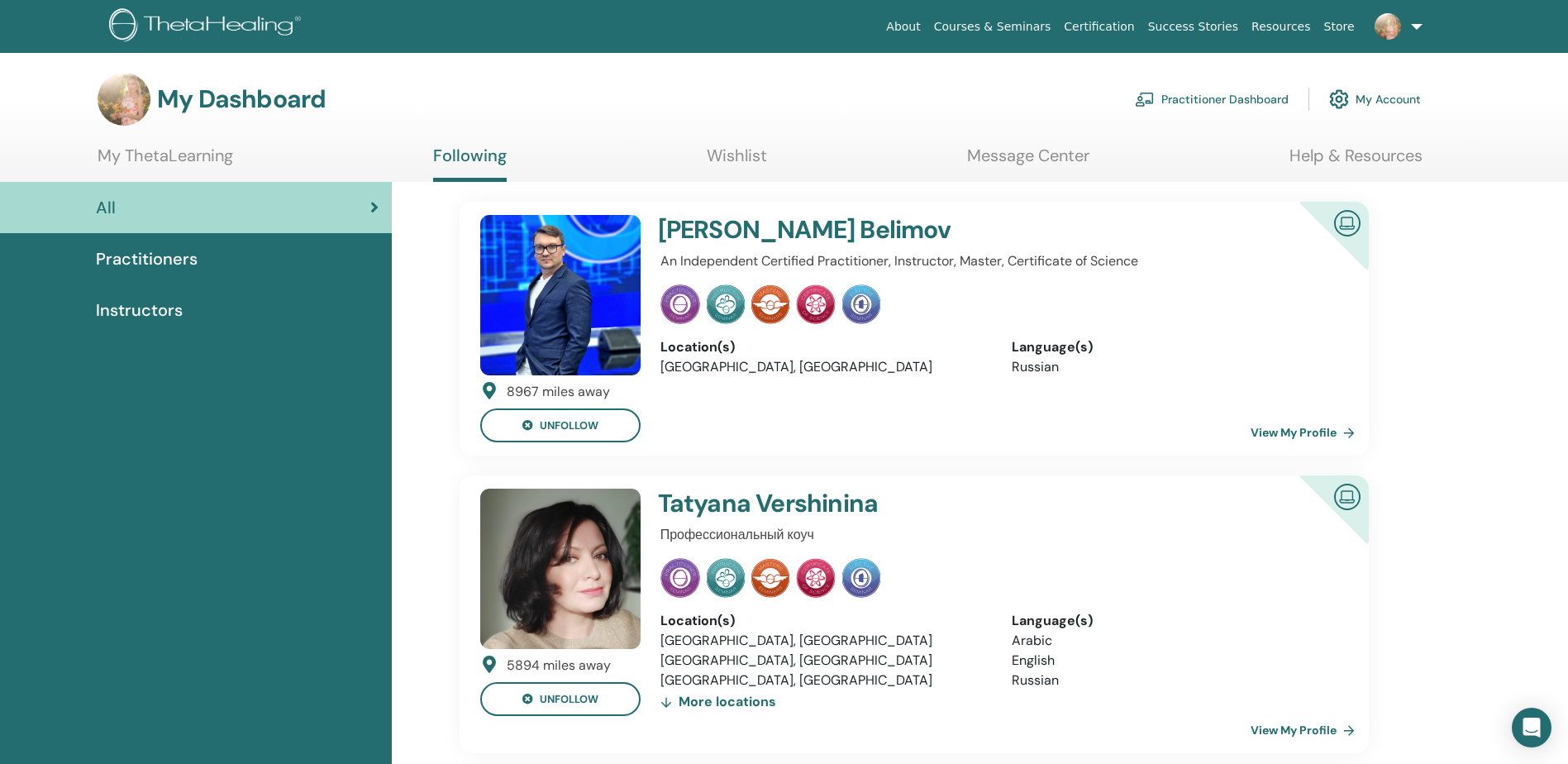
click at [162, 267] on span "Practitioners" at bounding box center [147, 259] width 102 height 25
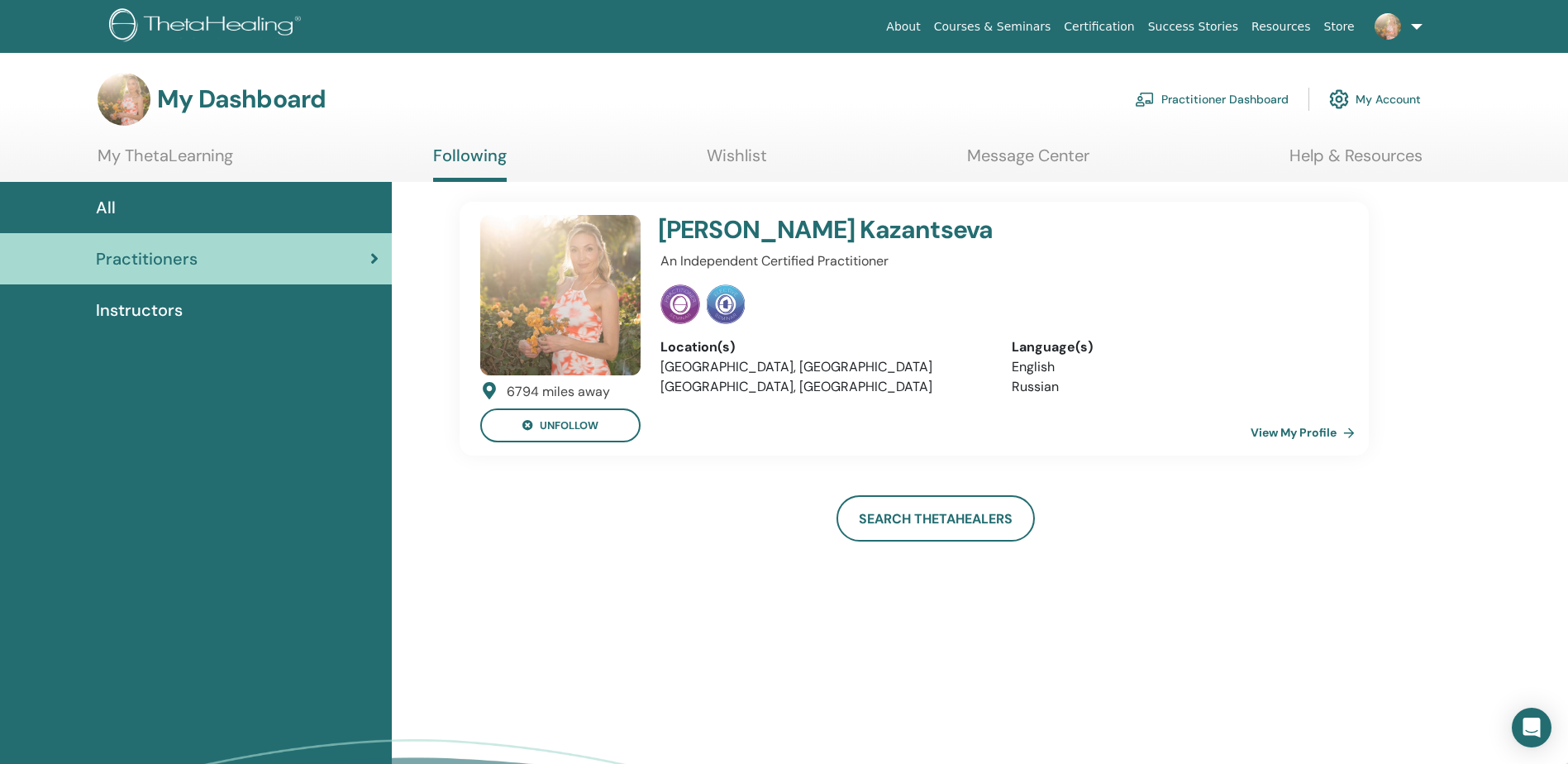
click at [752, 155] on link "Wishlist" at bounding box center [736, 162] width 60 height 32
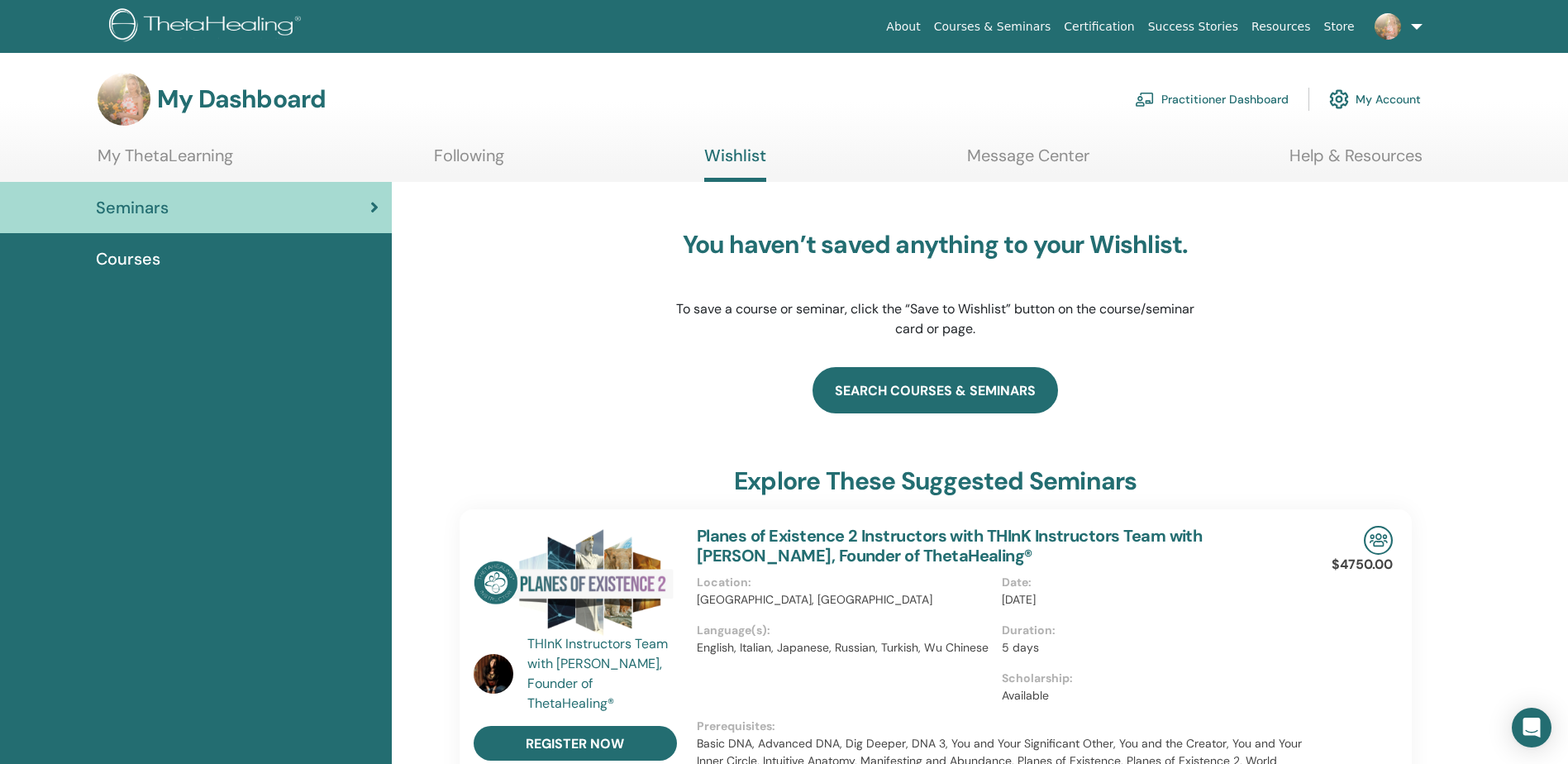
click at [1007, 403] on link "search courses & seminars" at bounding box center [935, 390] width 246 height 47
